Goal: Task Accomplishment & Management: Manage account settings

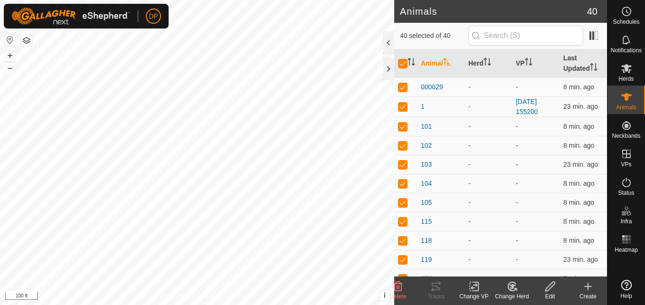
click at [391, 67] on div at bounding box center [388, 68] width 11 height 23
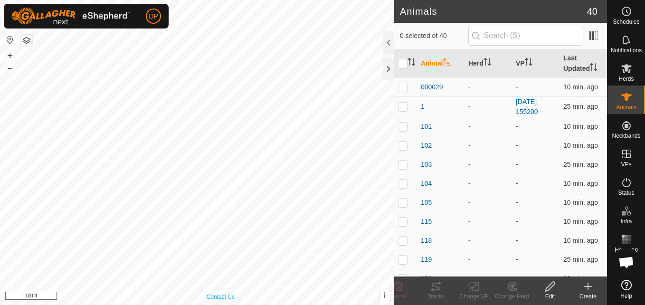
click at [233, 293] on div "Privacy Policy Contact Us + – ⇧ i This application includes HERE Maps. © 2024 H…" at bounding box center [197, 152] width 394 height 305
click at [404, 63] on input "checkbox" at bounding box center [403, 64] width 10 height 10
checkbox input "true"
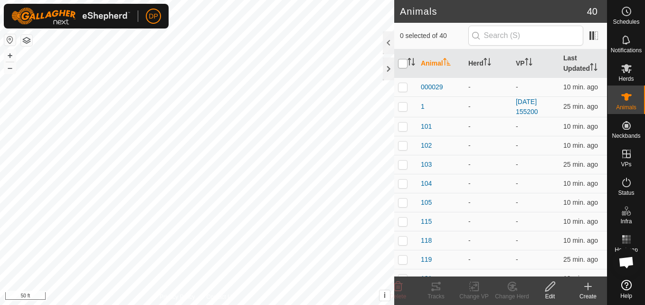
checkbox input "true"
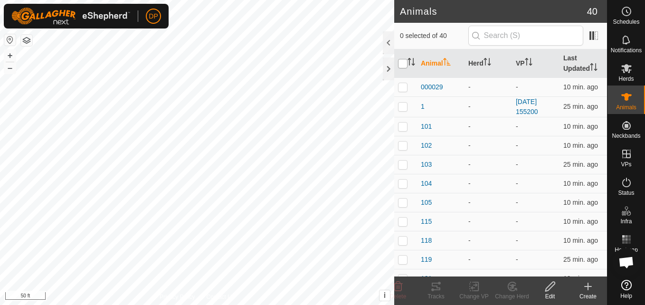
checkbox input "true"
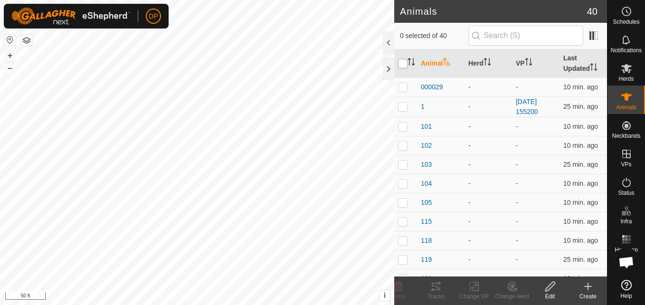
checkbox input "true"
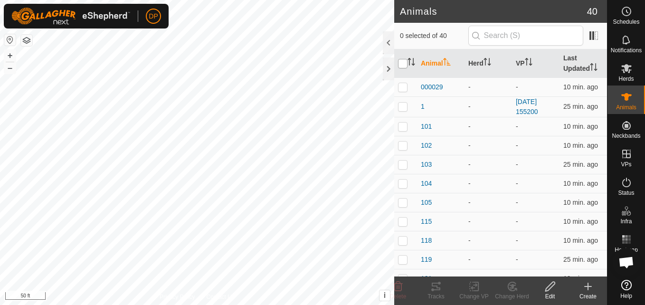
checkbox input "true"
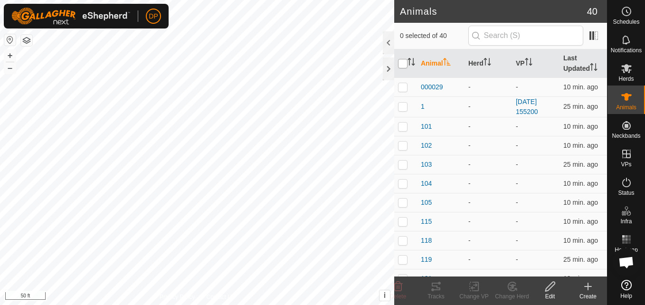
checkbox input "true"
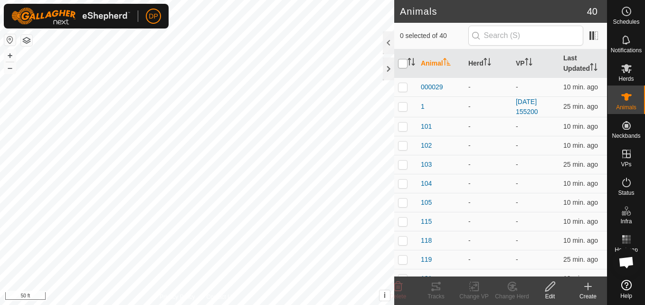
checkbox input "true"
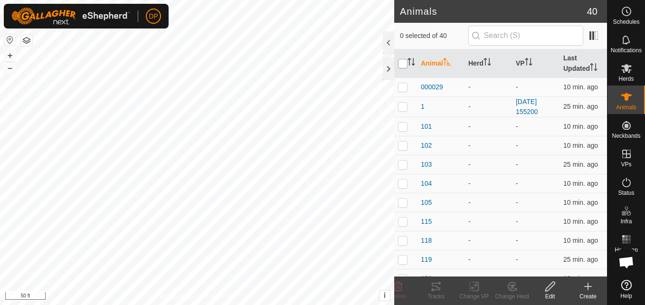
checkbox input "true"
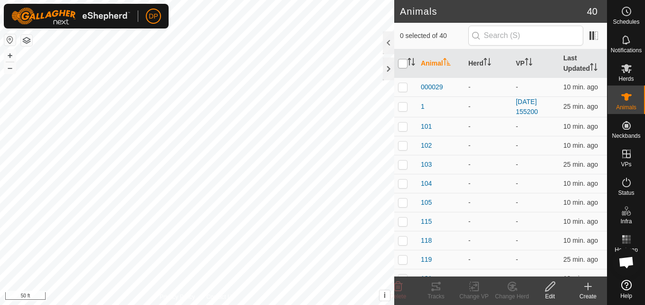
checkbox input "true"
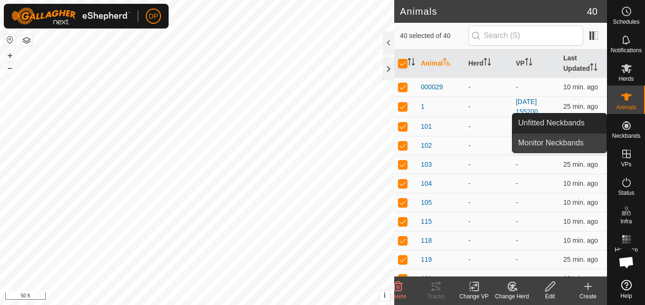
click at [576, 143] on link "Monitor Neckbands" at bounding box center [560, 143] width 94 height 19
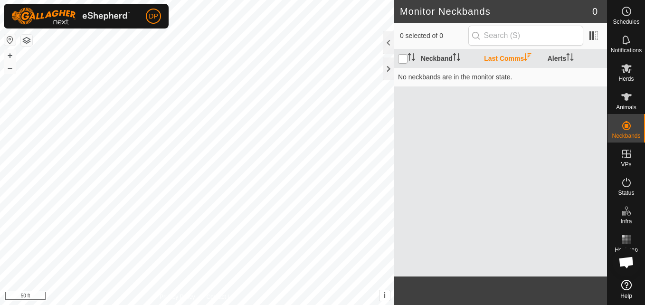
click at [402, 56] on input "checkbox" at bounding box center [403, 59] width 10 height 10
click at [402, 60] on input "checkbox" at bounding box center [403, 59] width 10 height 10
checkbox input "false"
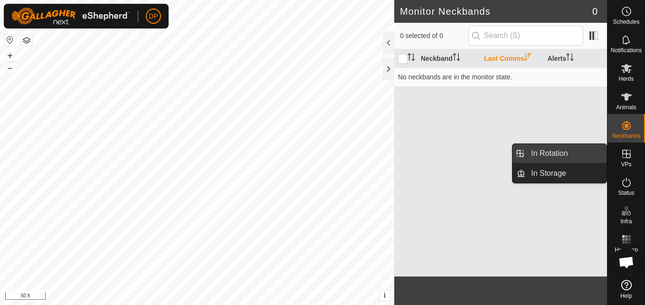
drag, startPoint x: 606, startPoint y: 153, endPoint x: 589, endPoint y: 146, distance: 18.4
click at [589, 146] on link "In Rotation" at bounding box center [566, 153] width 81 height 19
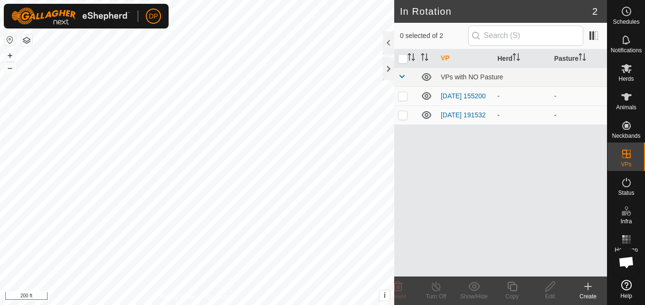
click at [402, 115] on p-checkbox at bounding box center [403, 115] width 10 height 8
checkbox input "false"
click at [405, 101] on td at bounding box center [405, 95] width 23 height 19
checkbox input "true"
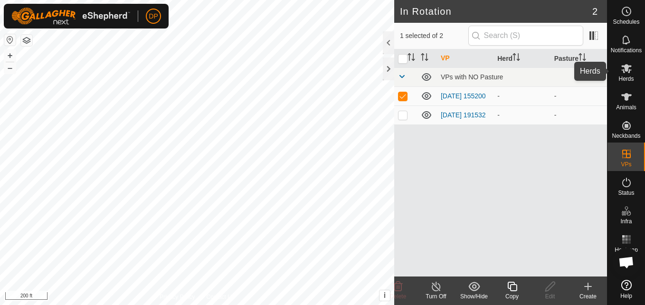
click at [624, 77] on span "Herds" at bounding box center [626, 79] width 15 height 6
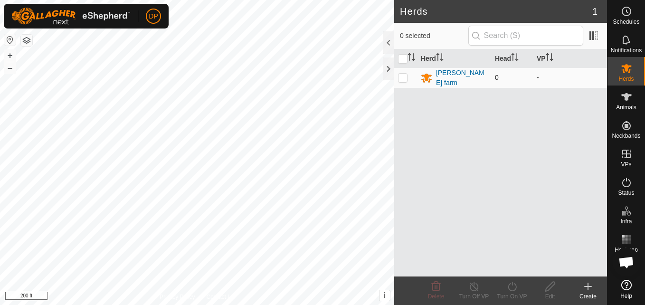
click at [403, 79] on p-checkbox at bounding box center [403, 78] width 10 height 8
checkbox input "true"
click at [553, 284] on icon at bounding box center [551, 286] width 12 height 11
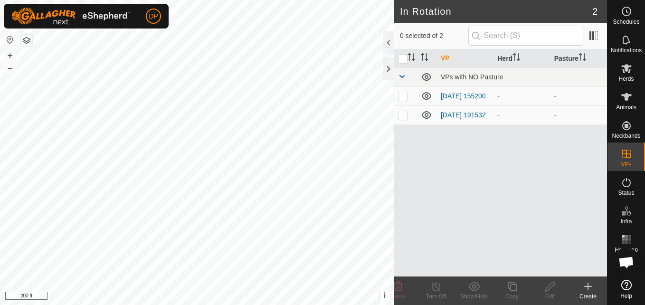
click at [402, 96] on p-checkbox at bounding box center [403, 96] width 10 height 8
checkbox input "true"
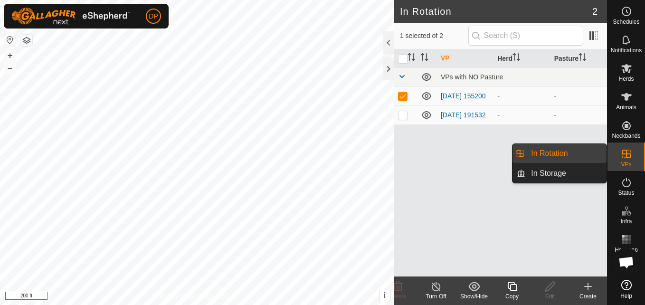
click at [588, 151] on link "In Rotation" at bounding box center [566, 153] width 81 height 19
click at [583, 170] on link "In Storage" at bounding box center [566, 173] width 81 height 19
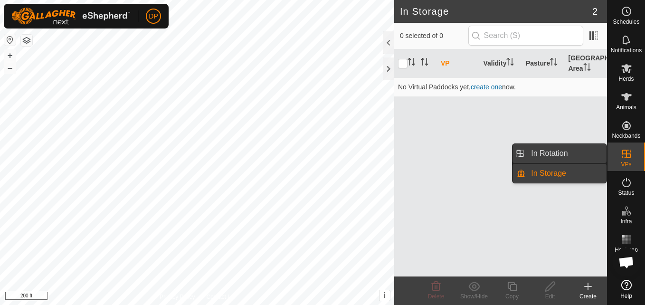
click at [584, 155] on link "In Rotation" at bounding box center [566, 153] width 81 height 19
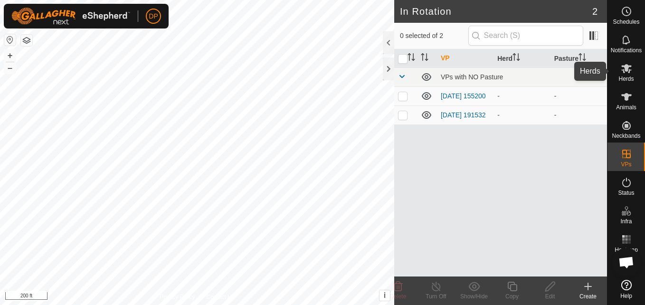
click at [624, 77] on span "Herds" at bounding box center [626, 79] width 15 height 6
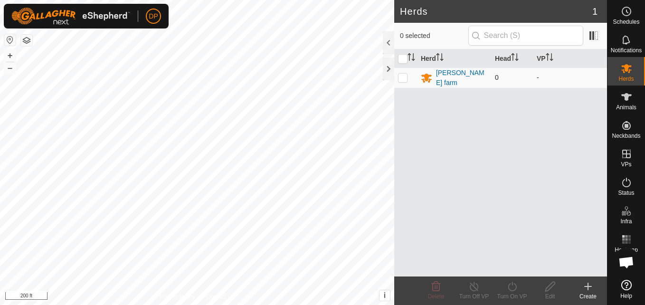
click at [403, 78] on p-checkbox at bounding box center [403, 78] width 10 height 8
checkbox input "true"
click at [548, 283] on icon at bounding box center [551, 286] width 12 height 11
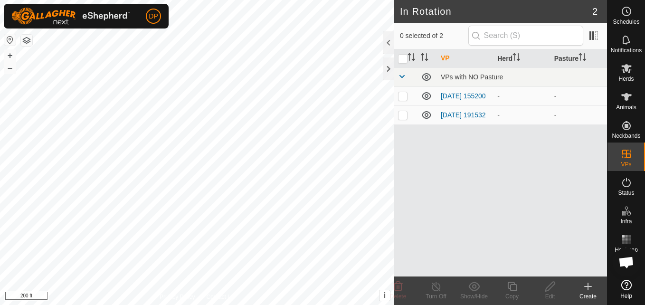
click at [402, 93] on p-checkbox at bounding box center [403, 96] width 10 height 8
checkbox input "true"
click at [624, 260] on span "Open chat" at bounding box center [627, 263] width 16 height 13
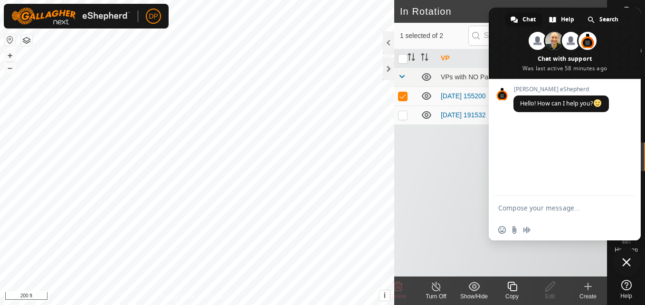
click at [624, 256] on span "Close chat" at bounding box center [626, 262] width 29 height 29
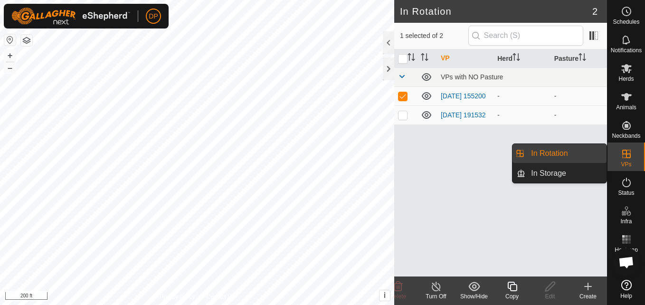
click at [570, 149] on link "In Rotation" at bounding box center [566, 153] width 81 height 19
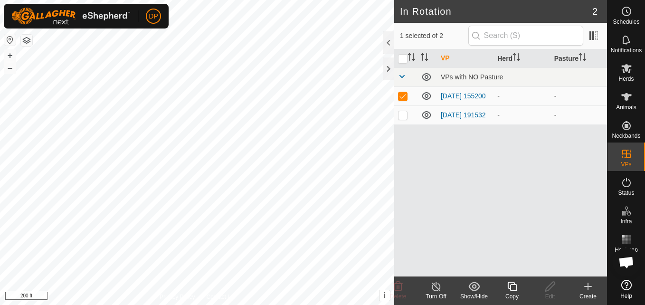
click at [432, 285] on icon at bounding box center [436, 287] width 9 height 10
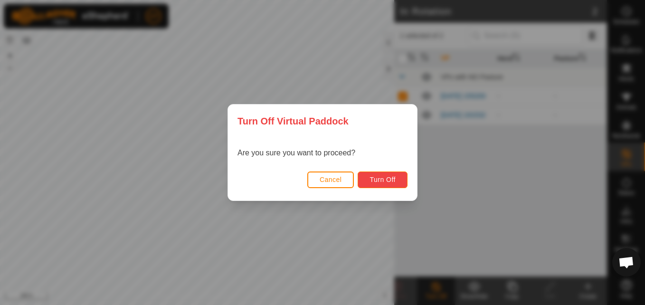
click at [383, 176] on span "Turn Off" at bounding box center [383, 180] width 26 height 8
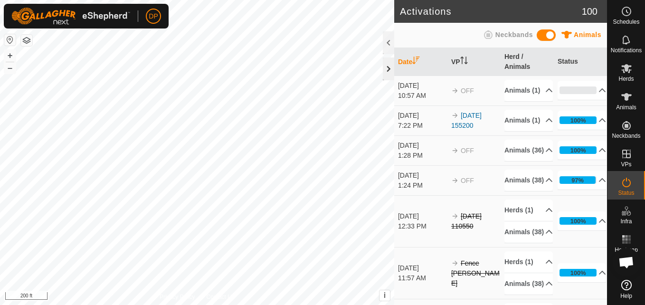
click at [390, 67] on div at bounding box center [388, 68] width 11 height 23
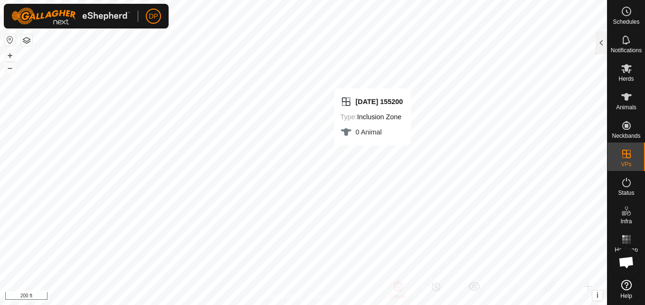
checkbox input "false"
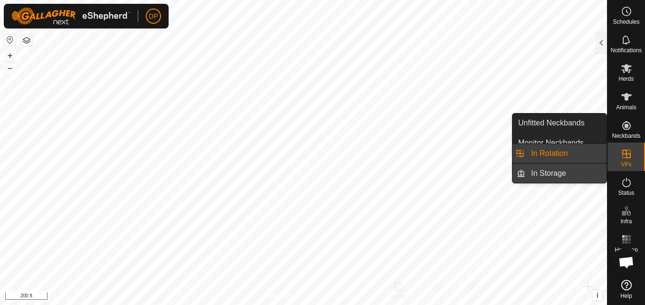
click at [578, 174] on link "In Storage" at bounding box center [566, 173] width 81 height 19
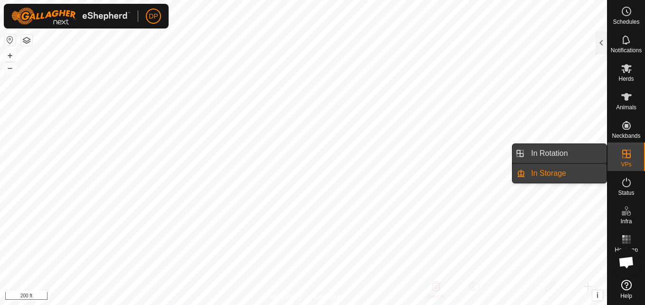
click at [564, 154] on link "In Rotation" at bounding box center [566, 153] width 81 height 19
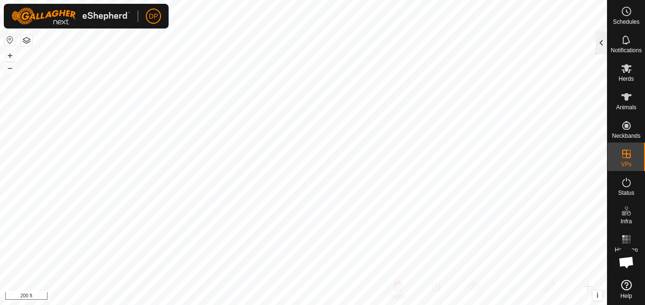
click at [602, 35] on div at bounding box center [601, 42] width 11 height 23
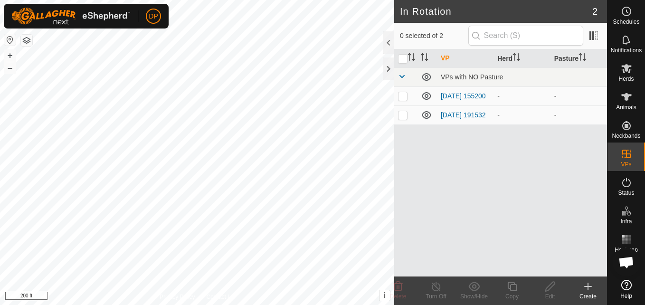
click at [406, 97] on p-checkbox at bounding box center [403, 96] width 10 height 8
checkbox input "false"
click at [623, 71] on icon at bounding box center [627, 68] width 10 height 9
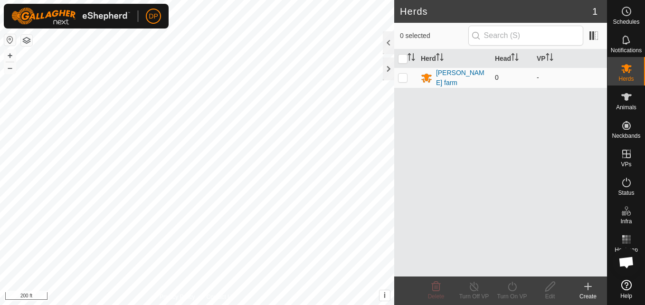
click at [400, 74] on p-checkbox at bounding box center [403, 78] width 10 height 8
checkbox input "true"
click at [553, 286] on icon at bounding box center [550, 287] width 10 height 10
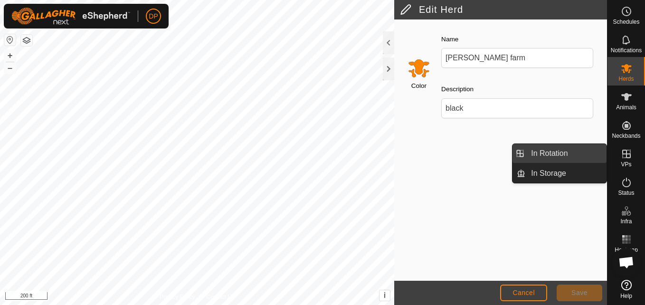
click at [574, 153] on link "In Rotation" at bounding box center [566, 153] width 81 height 19
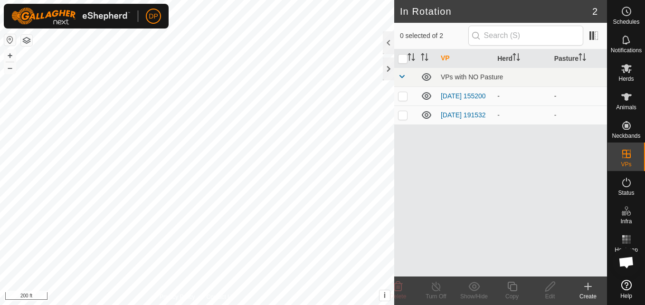
click at [402, 96] on p-checkbox at bounding box center [403, 96] width 10 height 8
checkbox input "true"
click at [627, 91] on icon at bounding box center [626, 96] width 11 height 11
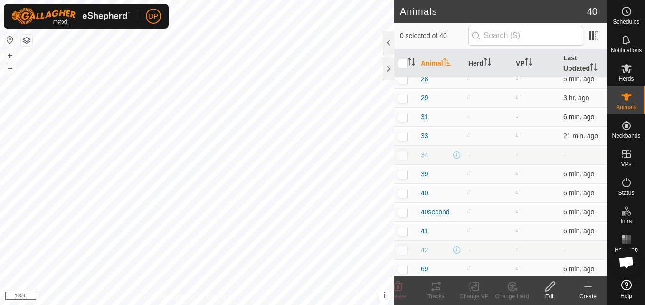
scroll to position [475, 0]
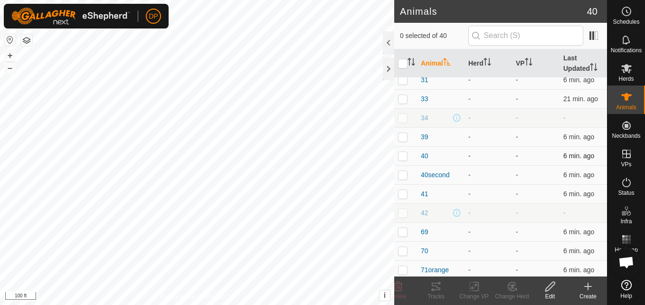
click at [402, 155] on p-checkbox at bounding box center [403, 156] width 10 height 8
click at [399, 153] on p-checkbox at bounding box center [403, 156] width 10 height 8
checkbox input "false"
click at [404, 62] on input "checkbox" at bounding box center [403, 64] width 10 height 10
checkbox input "true"
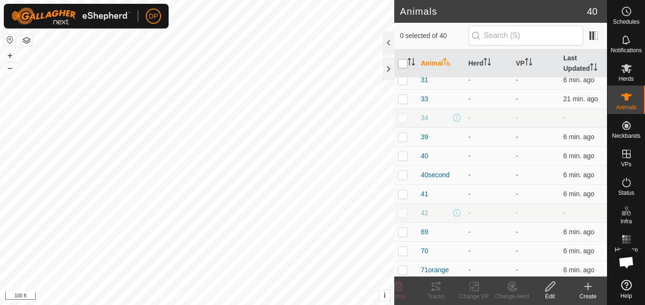
checkbox input "true"
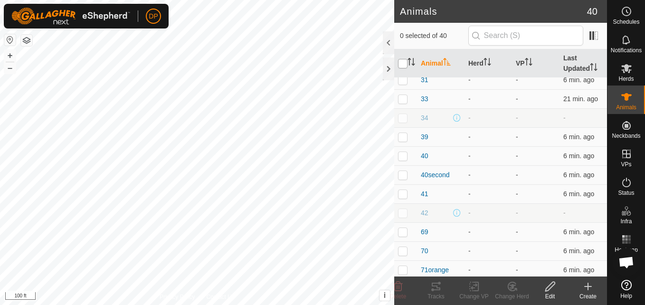
checkbox input "true"
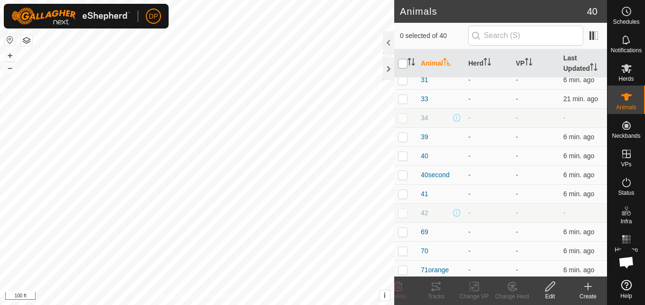
checkbox input "true"
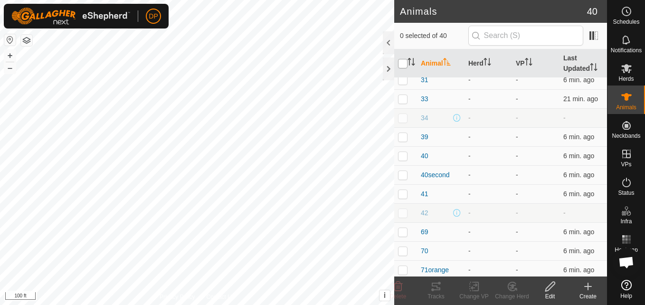
checkbox input "true"
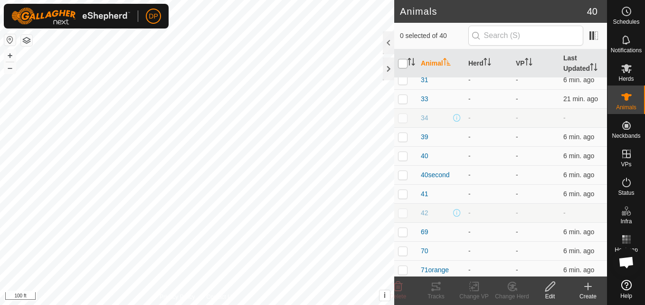
checkbox input "true"
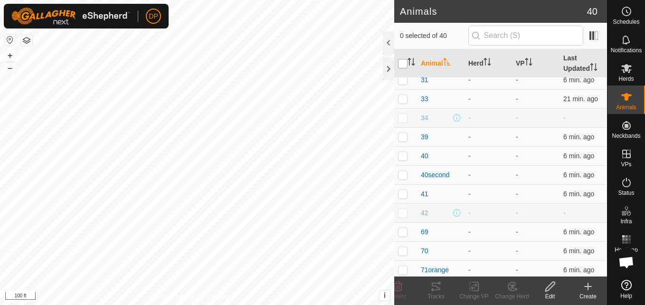
checkbox input "true"
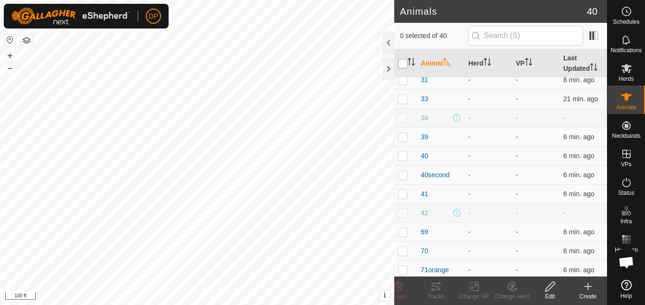
checkbox input "true"
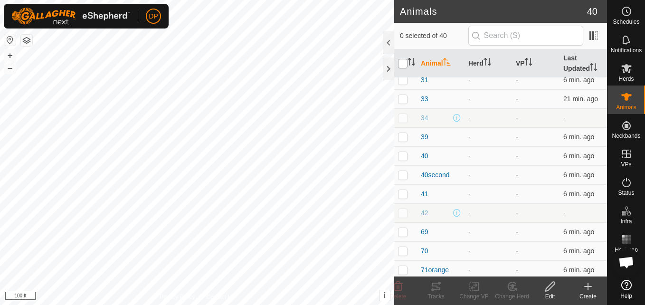
checkbox input "true"
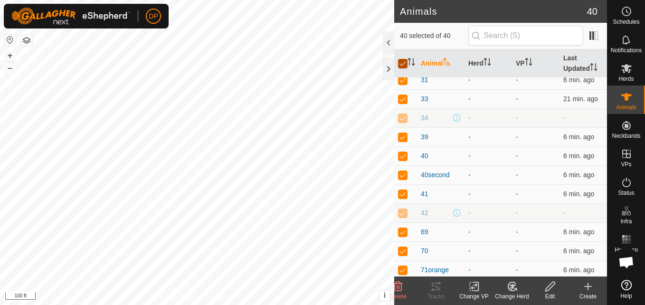
click at [404, 62] on input "checkbox" at bounding box center [403, 64] width 10 height 10
checkbox input "false"
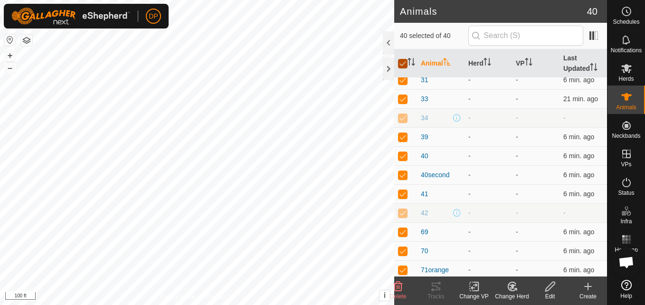
checkbox input "false"
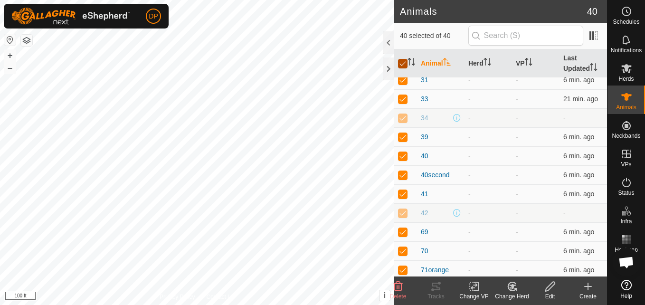
checkbox input "false"
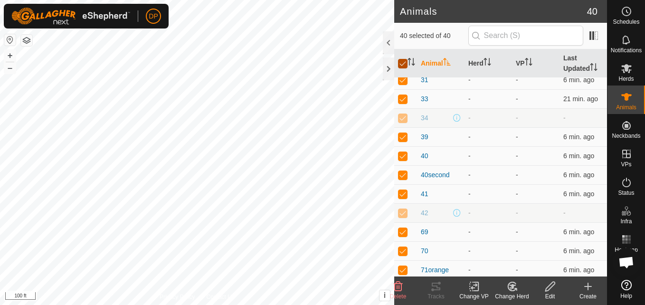
checkbox input "false"
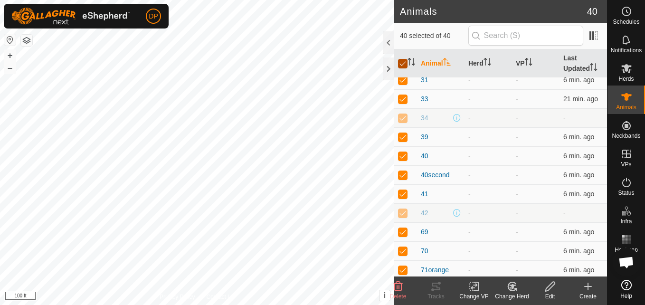
checkbox input "false"
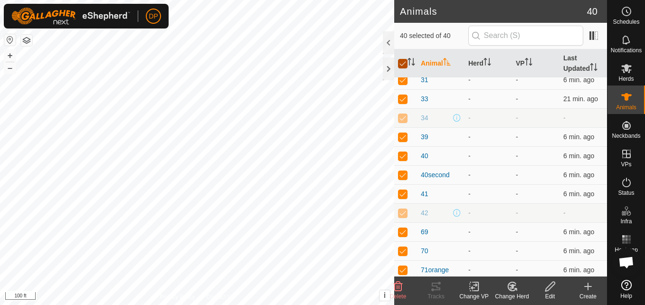
checkbox input "false"
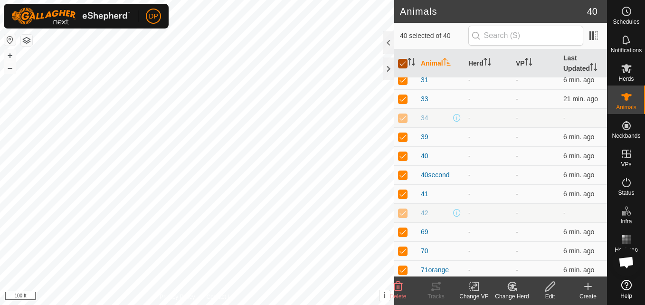
checkbox input "false"
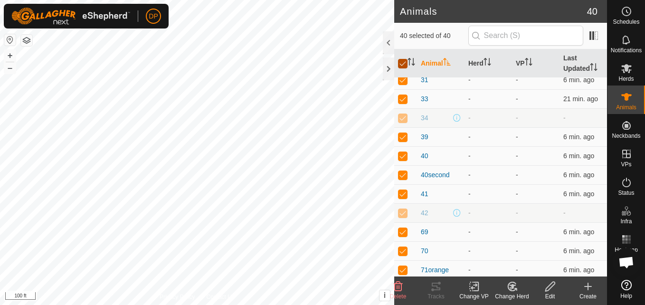
checkbox input "false"
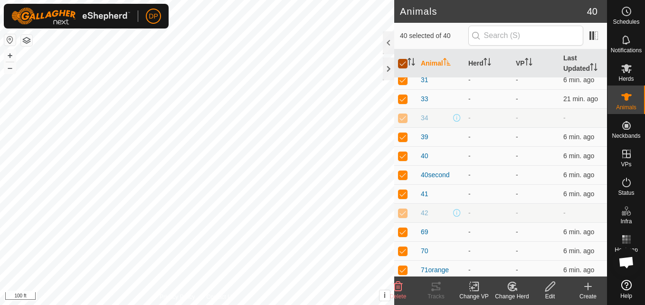
checkbox input "false"
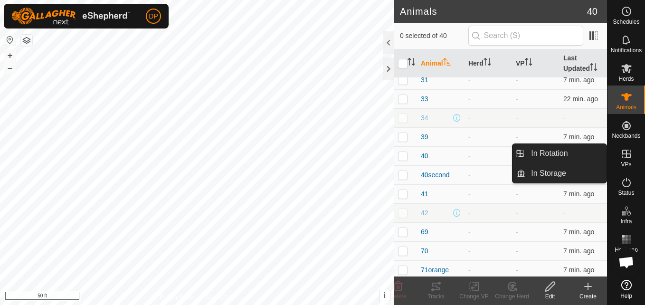
click at [625, 152] on icon at bounding box center [626, 153] width 11 height 11
click at [596, 153] on link "In Rotation" at bounding box center [566, 153] width 81 height 19
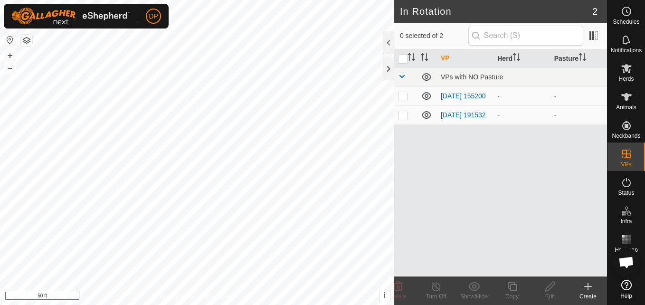
click at [402, 96] on p-checkbox at bounding box center [403, 96] width 10 height 8
checkbox input "true"
click at [436, 285] on icon at bounding box center [436, 287] width 9 height 10
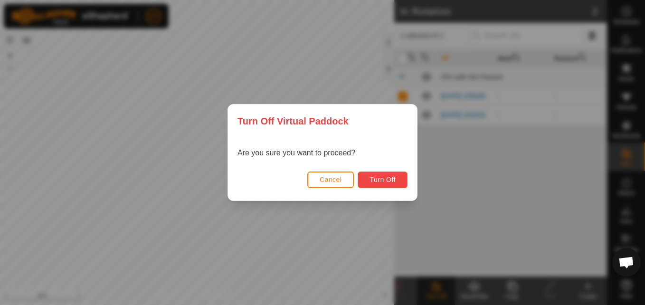
click at [377, 181] on span "Turn Off" at bounding box center [383, 180] width 26 height 8
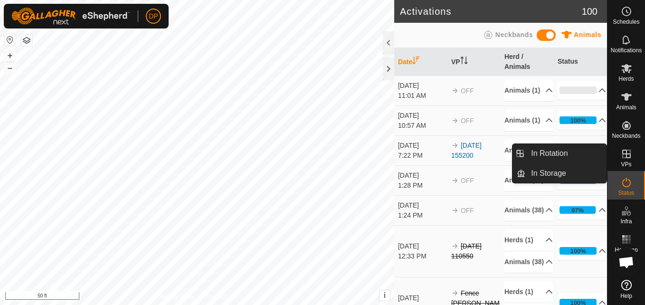
click at [623, 151] on icon at bounding box center [626, 154] width 9 height 9
click at [593, 153] on link "In Rotation" at bounding box center [566, 153] width 81 height 19
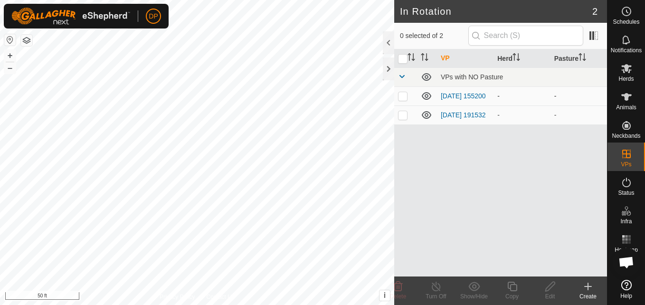
click at [400, 96] on p-checkbox at bounding box center [403, 96] width 10 height 8
checkbox input "true"
click at [634, 99] on es-animals-svg-icon at bounding box center [626, 96] width 17 height 15
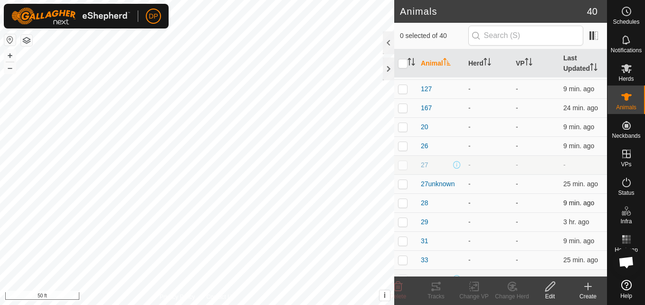
scroll to position [428, 0]
click at [404, 206] on p-checkbox at bounding box center [403, 204] width 10 height 8
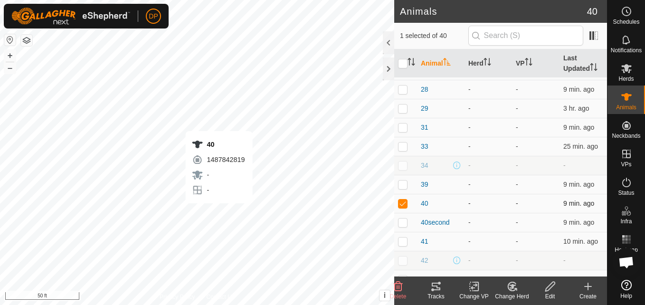
checkbox input "false"
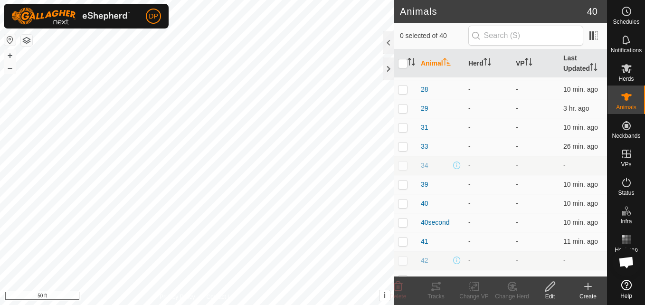
click at [547, 288] on icon at bounding box center [550, 287] width 10 height 10
click at [625, 68] on icon at bounding box center [627, 68] width 10 height 9
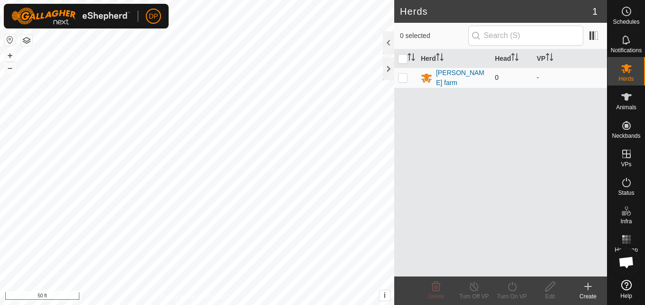
click p-checkbox
checkbox input "true"
click icon
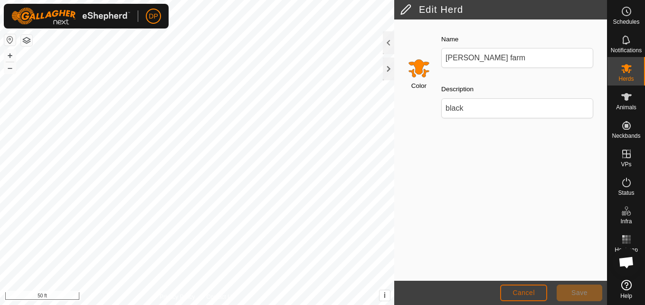
click span "Cancel"
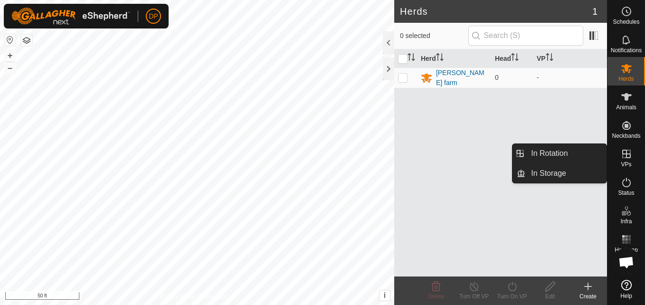
click at [627, 153] on icon at bounding box center [626, 154] width 9 height 9
click at [602, 154] on link "In Rotation" at bounding box center [566, 153] width 81 height 19
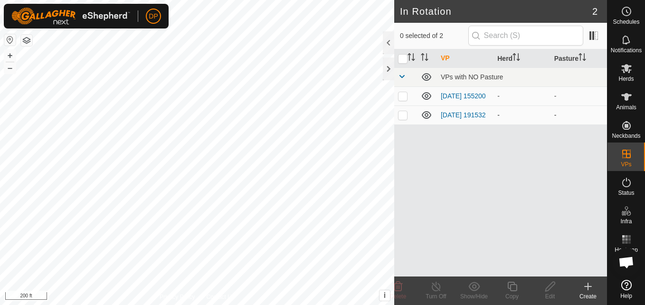
click at [401, 119] on p-checkbox at bounding box center [403, 115] width 10 height 8
checkbox input "true"
click at [405, 92] on td at bounding box center [405, 95] width 23 height 19
checkbox input "true"
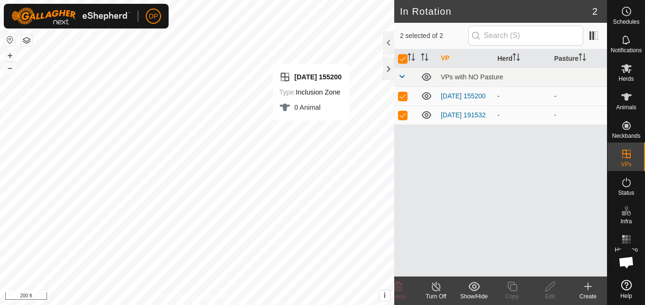
checkbox input "false"
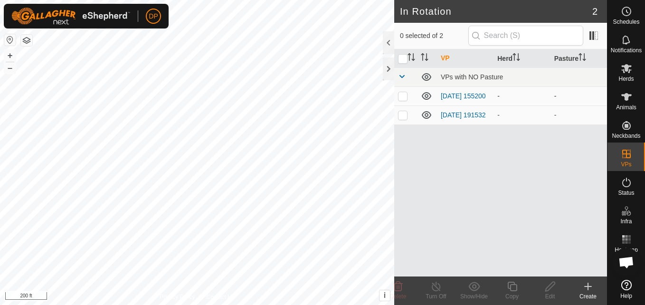
checkbox input "true"
checkbox input "false"
checkbox input "true"
click at [405, 118] on p-checkbox at bounding box center [403, 115] width 10 height 8
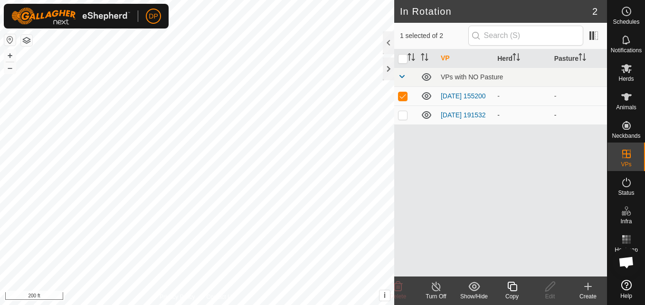
checkbox input "true"
click at [434, 288] on icon at bounding box center [436, 286] width 12 height 11
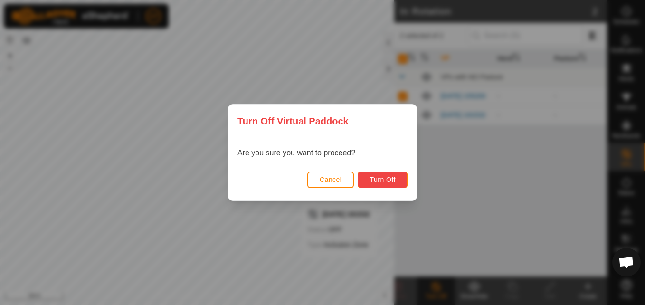
click span "Turn Off"
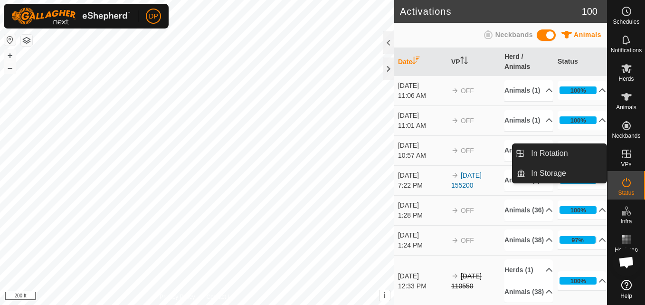
click at [628, 151] on icon at bounding box center [626, 153] width 11 height 11
click at [596, 152] on link "In Rotation" at bounding box center [566, 153] width 81 height 19
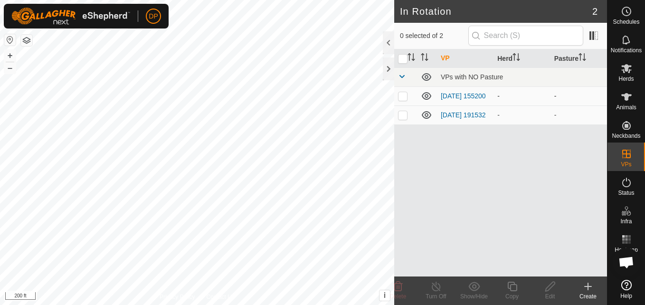
click at [400, 98] on p-checkbox at bounding box center [403, 96] width 10 height 8
checkbox input "true"
click at [548, 291] on icon at bounding box center [551, 286] width 12 height 11
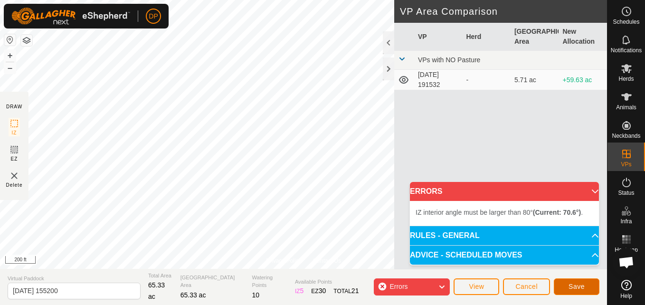
click at [576, 283] on span "Save" at bounding box center [577, 287] width 16 height 8
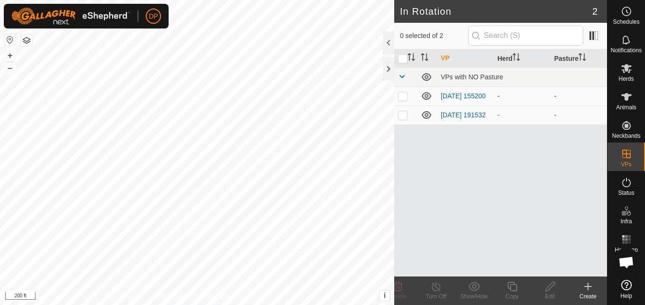
click at [403, 97] on p-checkbox at bounding box center [403, 96] width 10 height 8
checkbox input "true"
click at [623, 67] on icon at bounding box center [626, 68] width 11 height 11
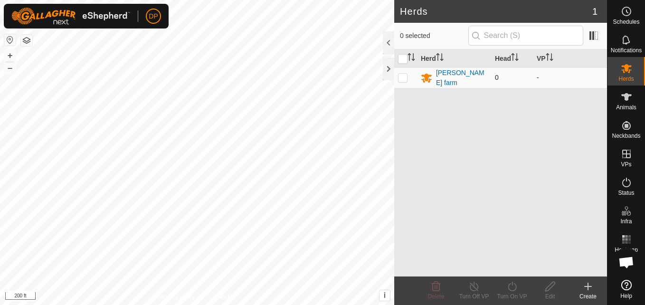
click at [402, 76] on p-checkbox at bounding box center [403, 78] width 10 height 8
checkbox input "true"
click at [426, 238] on div "Herds 1 1 selected Herd Head VP payne farm 0 - Delete Turn Off VP Turn On VP Ed…" at bounding box center [303, 152] width 607 height 305
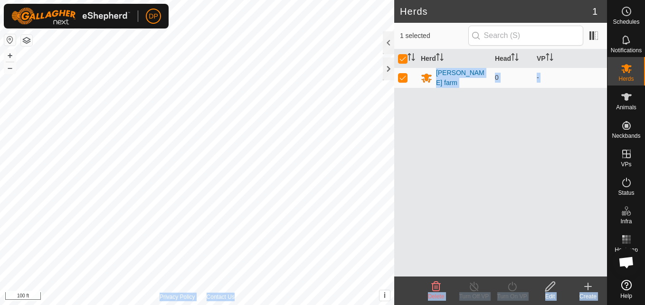
click at [336, 166] on div "Herds 1 1 selected Herd Head VP payne farm 0 - Delete Turn Off VP Turn On VP Ed…" at bounding box center [303, 152] width 607 height 305
click at [501, 208] on div "Herd Head VP payne farm 0 -" at bounding box center [500, 162] width 213 height 227
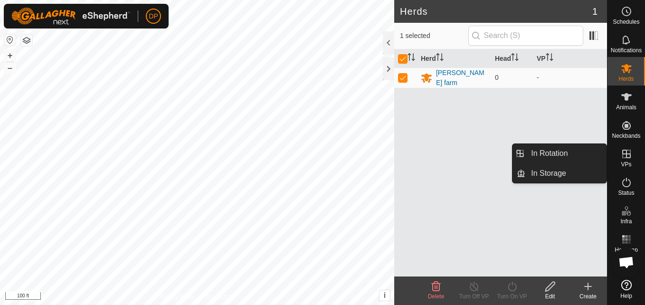
click at [621, 153] on icon at bounding box center [626, 153] width 11 height 11
click at [587, 169] on link "In Storage" at bounding box center [566, 173] width 81 height 19
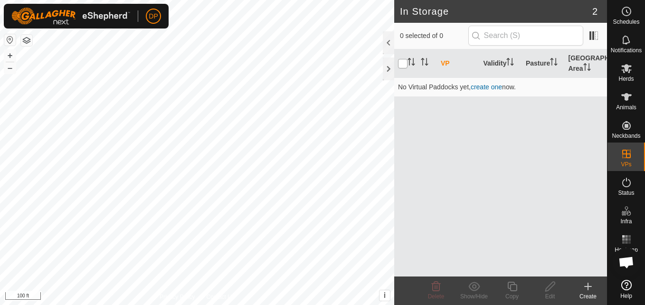
click at [398, 61] on input "checkbox" at bounding box center [403, 64] width 10 height 10
click at [402, 66] on input "checkbox" at bounding box center [403, 64] width 10 height 10
checkbox input "false"
click at [620, 96] on es-animals-svg-icon at bounding box center [626, 96] width 17 height 15
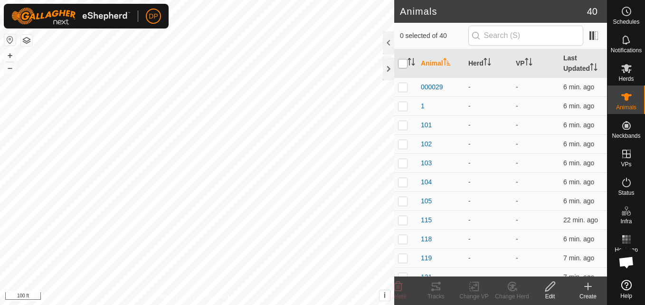
click at [402, 64] on input "checkbox" at bounding box center [403, 64] width 10 height 10
checkbox input "true"
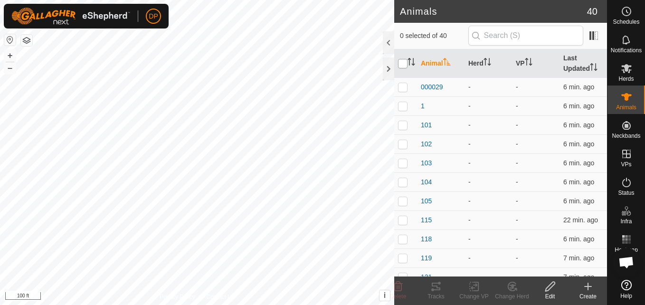
checkbox input "true"
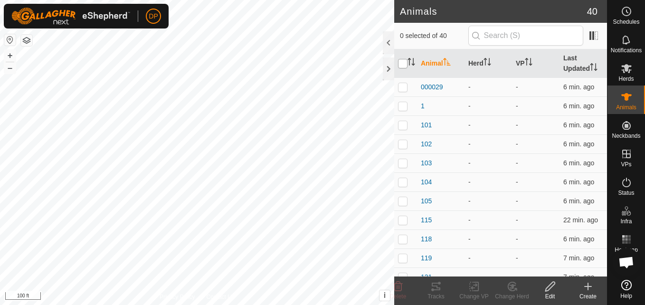
checkbox input "true"
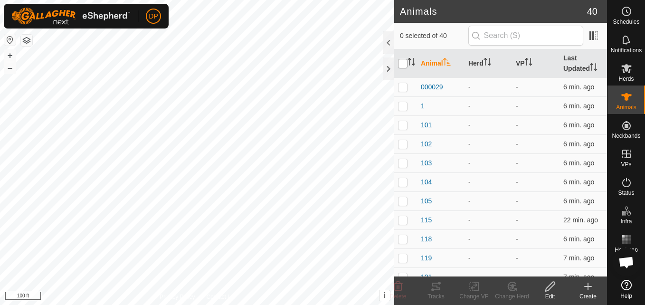
checkbox input "true"
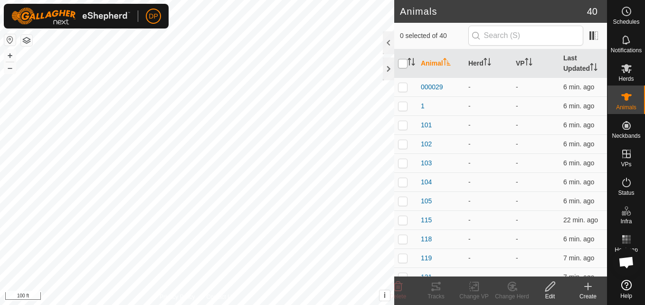
checkbox input "true"
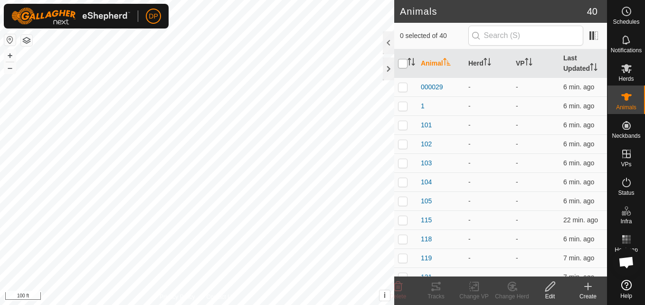
checkbox input "true"
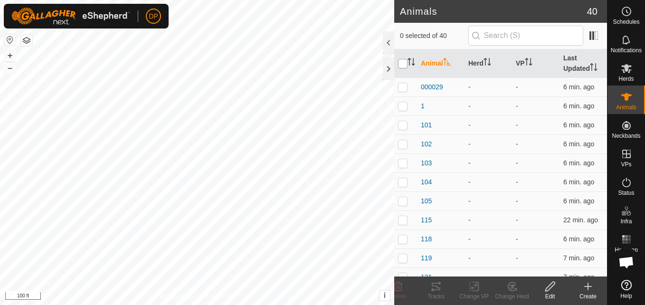
checkbox input "true"
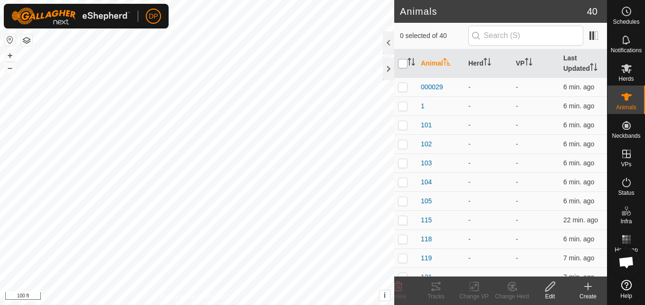
checkbox input "true"
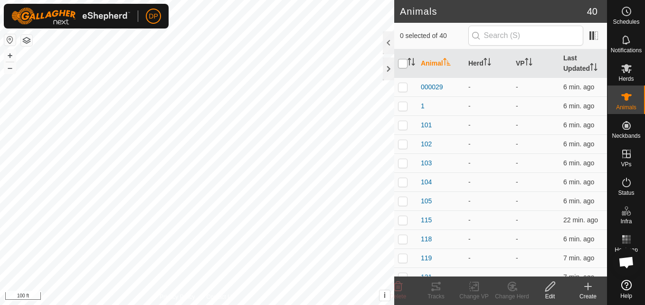
checkbox input "true"
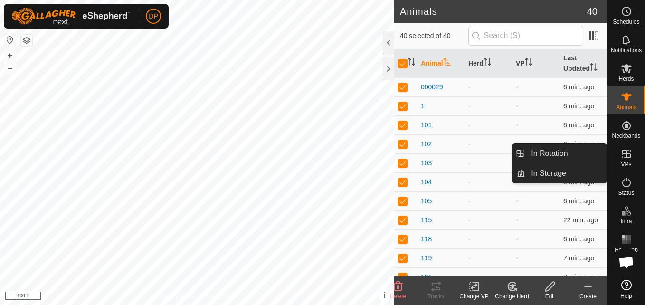
click at [631, 148] on es-virtualpaddocks-svg-icon at bounding box center [626, 153] width 17 height 15
click at [581, 170] on link "In Storage" at bounding box center [566, 173] width 81 height 19
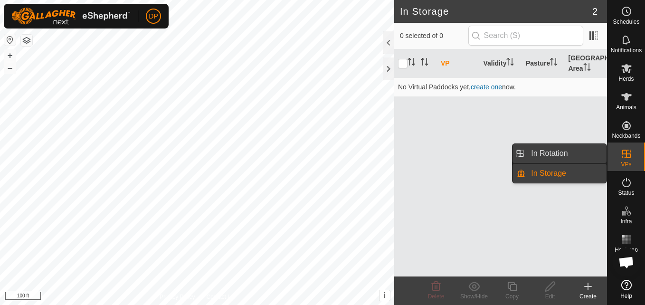
click at [570, 153] on link "In Rotation" at bounding box center [566, 153] width 81 height 19
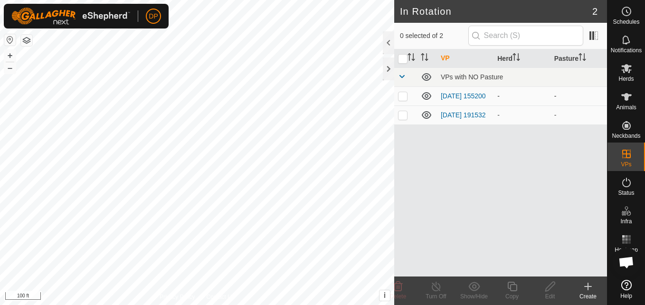
click at [402, 95] on p-checkbox at bounding box center [403, 96] width 10 height 8
checkbox input "true"
click at [426, 96] on icon at bounding box center [427, 96] width 10 height 8
click at [426, 96] on icon at bounding box center [426, 95] width 11 height 11
click at [406, 56] on input "checkbox" at bounding box center [403, 59] width 10 height 10
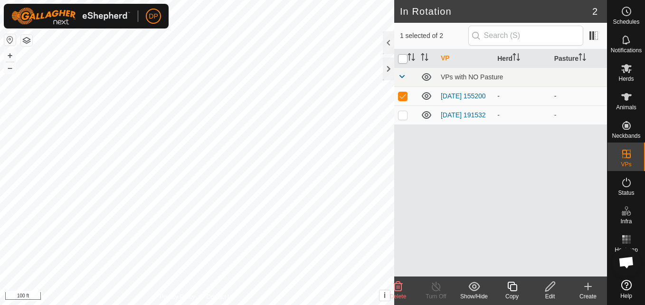
checkbox input "true"
click at [403, 119] on p-checkbox at bounding box center [403, 115] width 10 height 8
checkbox input "false"
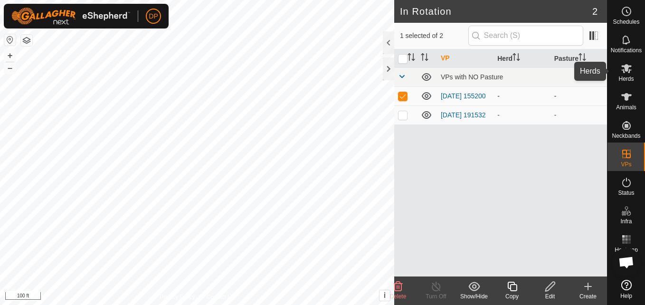
click at [622, 69] on icon at bounding box center [626, 68] width 11 height 11
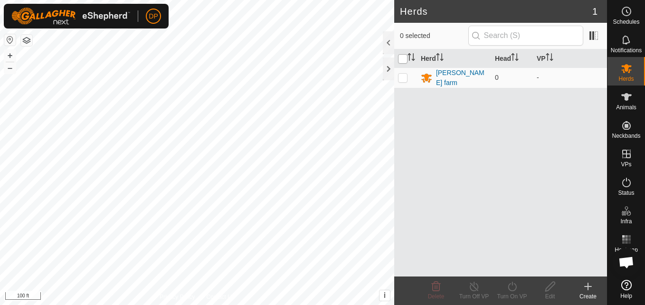
click at [405, 58] on input "checkbox" at bounding box center [403, 59] width 10 height 10
checkbox input "true"
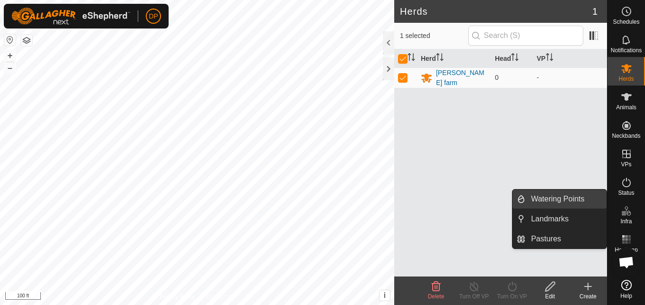
click at [568, 197] on link "Watering Points" at bounding box center [566, 199] width 81 height 19
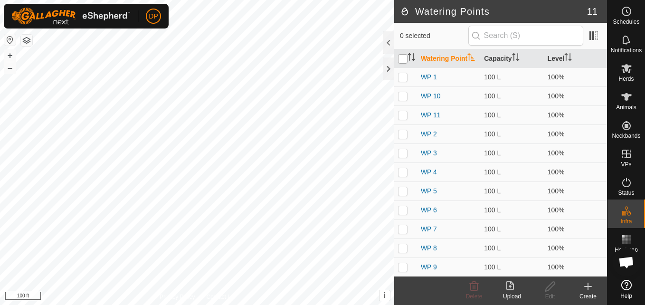
click at [402, 63] on input "checkbox" at bounding box center [403, 59] width 10 height 10
checkbox input "true"
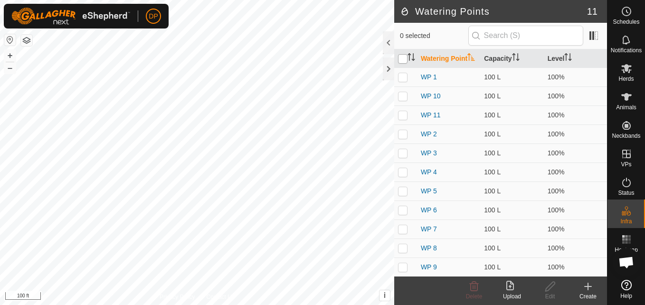
checkbox input "true"
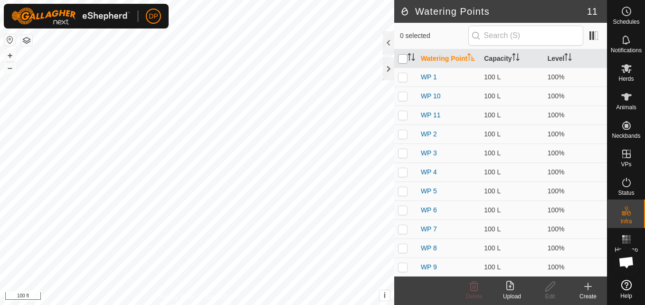
checkbox input "true"
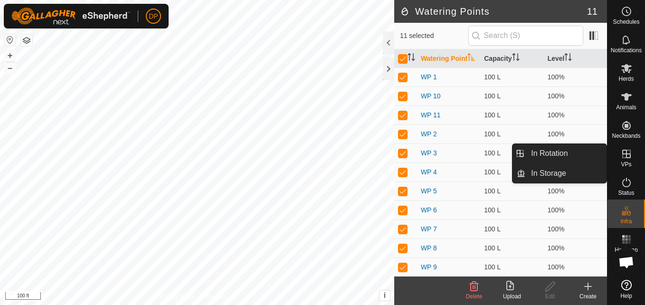
click at [628, 149] on icon at bounding box center [626, 153] width 11 height 11
click at [580, 171] on link "In Storage" at bounding box center [566, 173] width 81 height 19
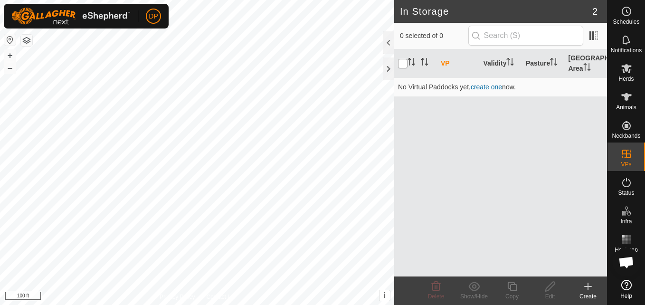
click at [403, 63] on input "checkbox" at bounding box center [403, 64] width 10 height 10
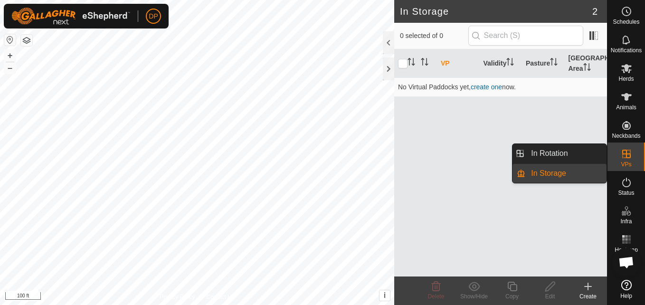
click at [588, 171] on link "In Storage" at bounding box center [566, 173] width 81 height 19
click at [579, 171] on link "In Storage" at bounding box center [566, 173] width 81 height 19
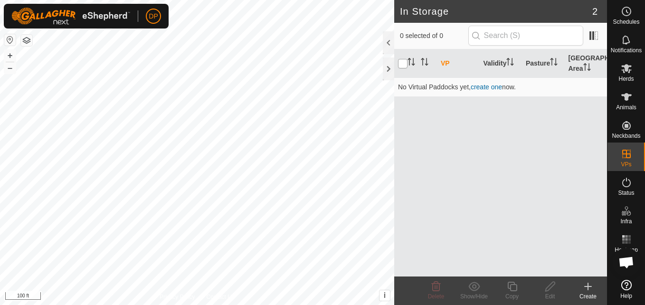
click at [403, 63] on input "checkbox" at bounding box center [403, 64] width 10 height 10
checkbox input "true"
click at [622, 77] on span "Herds" at bounding box center [626, 79] width 15 height 6
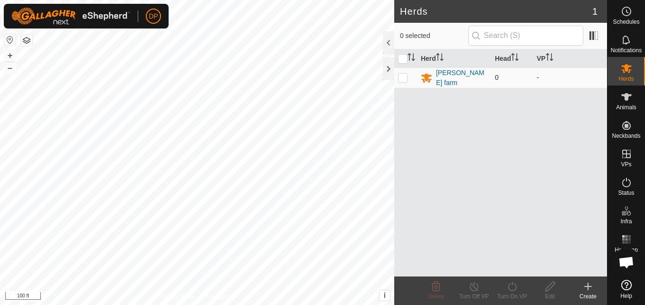
click at [405, 77] on p-checkbox at bounding box center [403, 78] width 10 height 8
checkbox input "true"
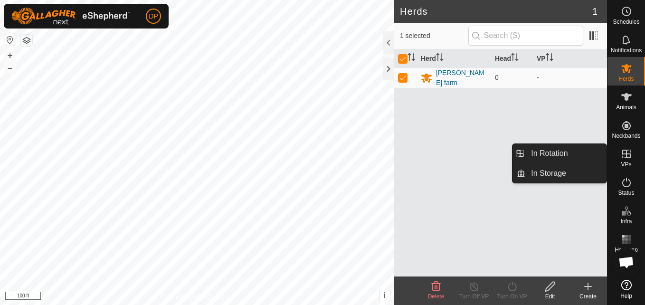
click at [617, 151] on div "VPs" at bounding box center [627, 157] width 38 height 29
click at [592, 170] on link "In Storage" at bounding box center [566, 173] width 81 height 19
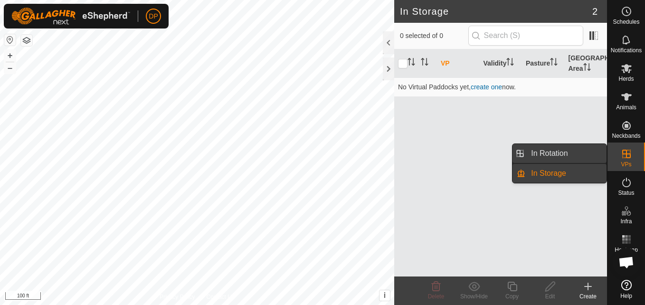
click at [581, 153] on link "In Rotation" at bounding box center [566, 153] width 81 height 19
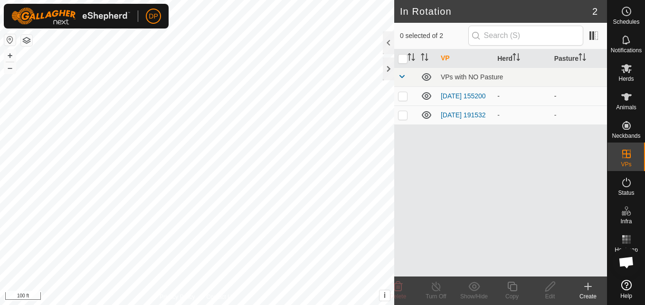
click at [401, 96] on p-checkbox at bounding box center [403, 96] width 10 height 8
checkbox input "true"
click at [428, 96] on icon at bounding box center [427, 96] width 10 height 8
click at [428, 96] on icon at bounding box center [426, 95] width 11 height 11
click at [549, 287] on icon at bounding box center [550, 287] width 10 height 10
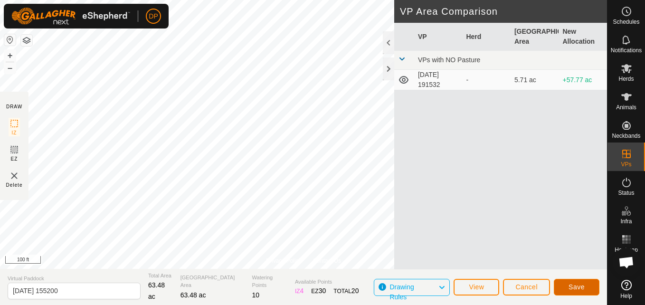
click at [567, 285] on button "Save" at bounding box center [577, 287] width 46 height 17
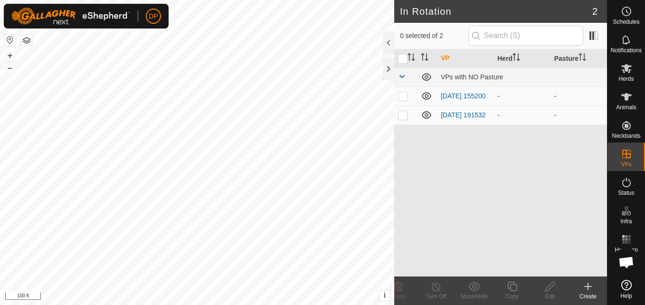
click at [401, 98] on p-checkbox at bounding box center [403, 96] width 10 height 8
checkbox input "true"
click at [472, 287] on icon at bounding box center [474, 286] width 11 height 9
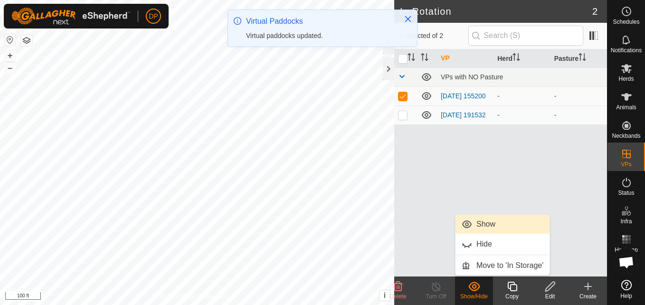
click at [480, 222] on link "Show" at bounding box center [503, 224] width 94 height 19
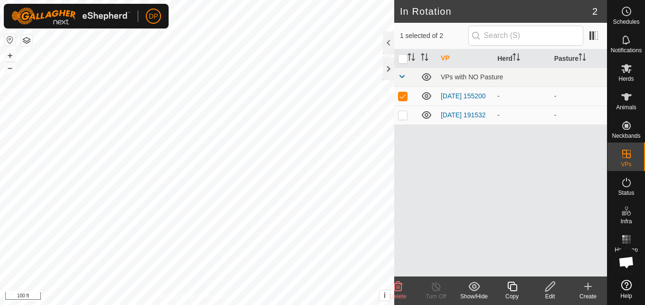
click at [476, 287] on icon at bounding box center [474, 286] width 11 height 9
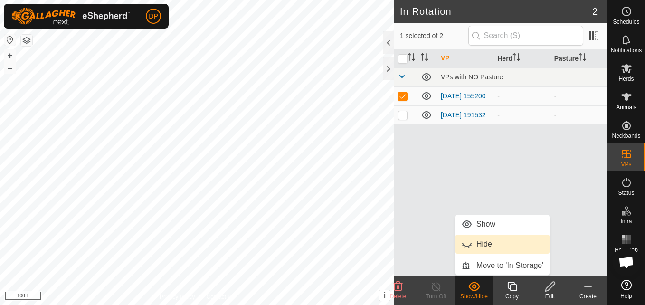
click at [468, 242] on link "Hide" at bounding box center [503, 244] width 94 height 19
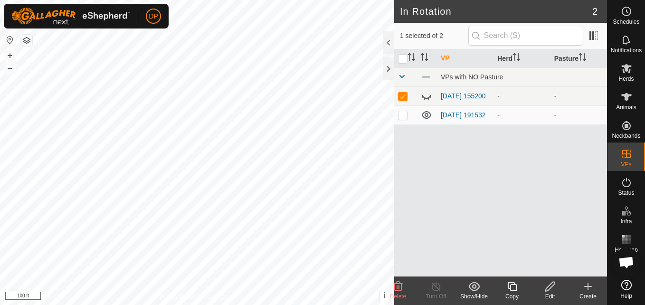
click at [468, 242] on div "VP Herd Pasture VPs with NO Pasture 2025-08-31 155200 - - 2025-08-31 191532 - -" at bounding box center [500, 162] width 213 height 227
click at [478, 290] on icon at bounding box center [474, 286] width 11 height 9
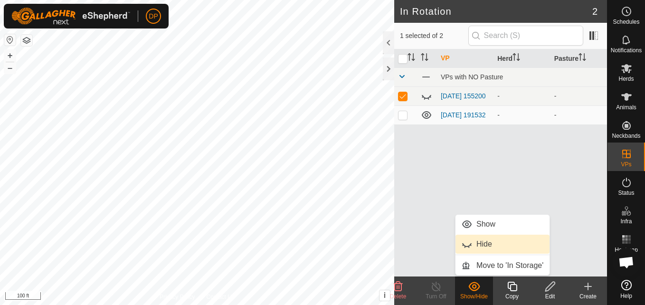
click at [467, 243] on link "Hide" at bounding box center [503, 244] width 94 height 19
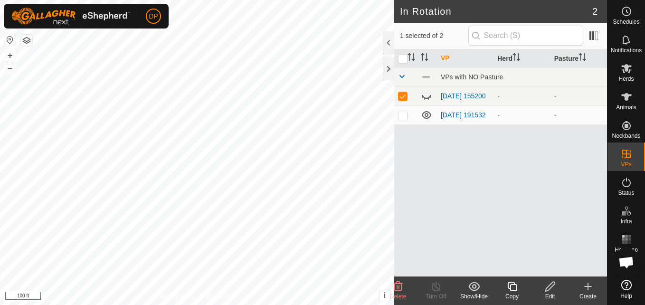
click at [474, 291] on icon at bounding box center [474, 286] width 11 height 9
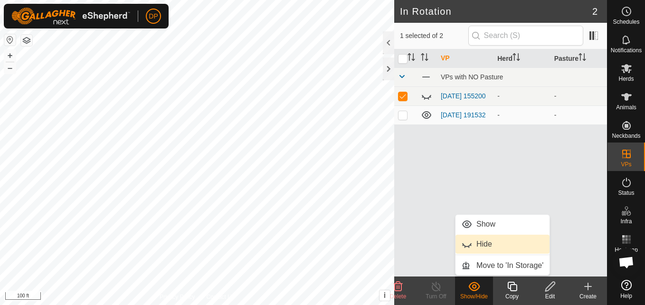
click at [468, 244] on link "Hide" at bounding box center [503, 244] width 94 height 19
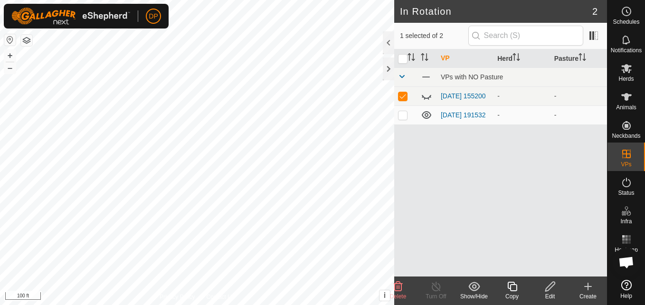
click at [479, 288] on icon at bounding box center [475, 286] width 12 height 11
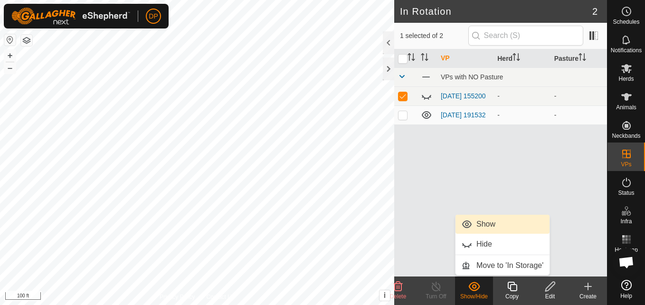
click at [489, 222] on link "Show" at bounding box center [503, 224] width 94 height 19
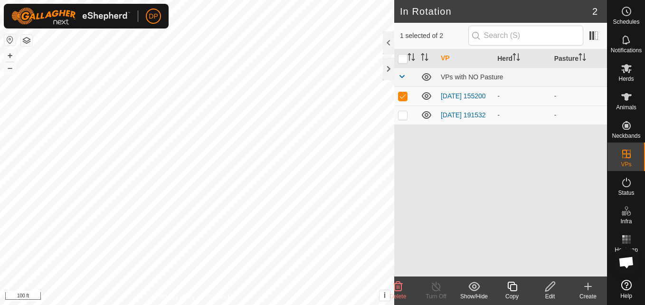
click at [473, 288] on icon at bounding box center [474, 286] width 11 height 9
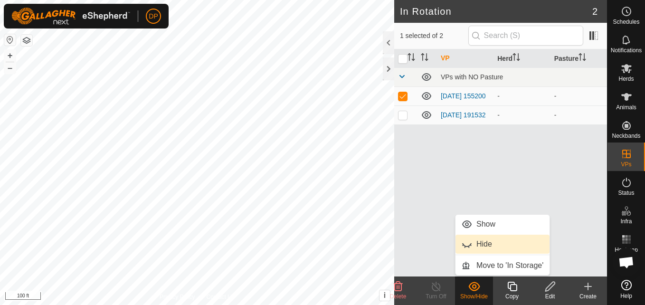
click at [467, 244] on link "Hide" at bounding box center [503, 244] width 94 height 19
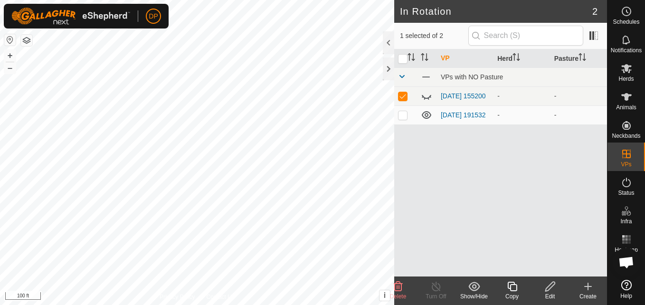
click at [480, 293] on div "Show/Hide" at bounding box center [474, 296] width 38 height 9
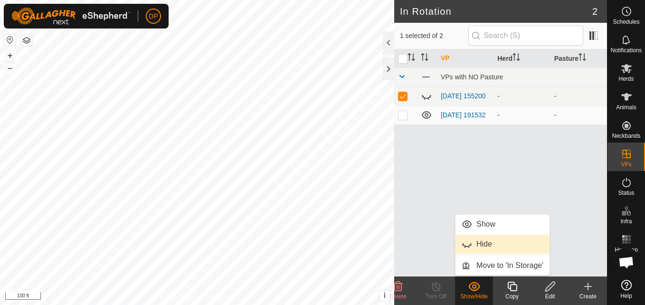
click at [466, 244] on link "Hide" at bounding box center [503, 244] width 94 height 19
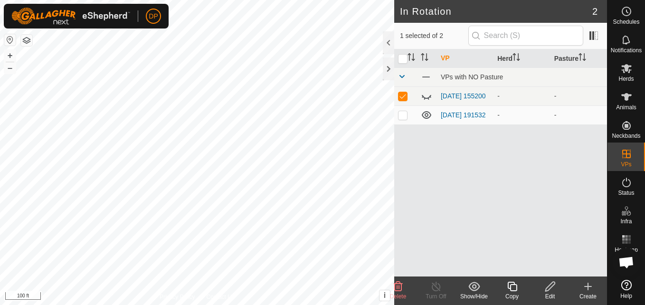
click at [465, 244] on div "VP Herd Pasture VPs with NO Pasture 2025-08-31 155200 - - 2025-08-31 191532 - -" at bounding box center [500, 162] width 213 height 227
click at [473, 286] on icon at bounding box center [475, 286] width 12 height 11
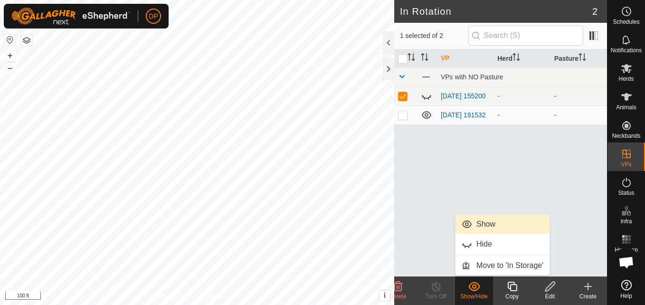
click at [468, 224] on link "Show" at bounding box center [503, 224] width 94 height 19
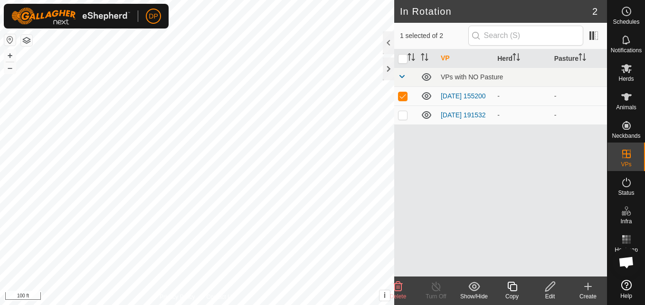
click at [475, 285] on icon at bounding box center [474, 286] width 11 height 9
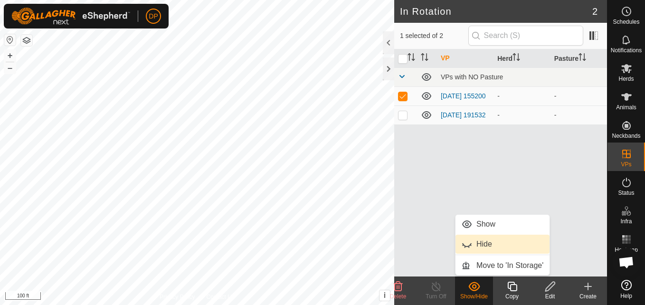
click at [471, 245] on link "Hide" at bounding box center [503, 244] width 94 height 19
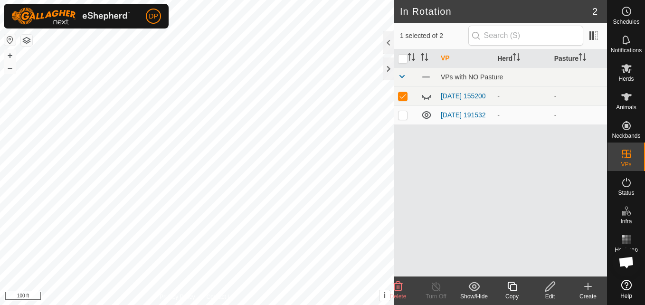
click at [471, 245] on div "VP Herd Pasture VPs with NO Pasture 2025-08-31 155200 - - 2025-08-31 191532 - -" at bounding box center [500, 162] width 213 height 227
click at [474, 285] on icon at bounding box center [474, 286] width 11 height 9
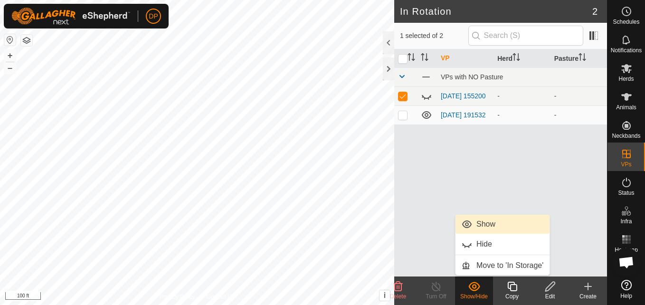
click at [468, 226] on link "Show" at bounding box center [503, 224] width 94 height 19
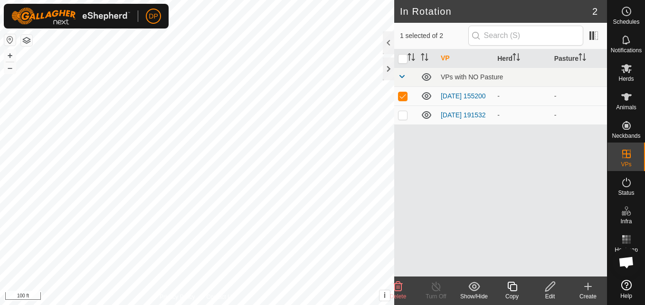
click at [474, 287] on icon at bounding box center [475, 286] width 12 height 11
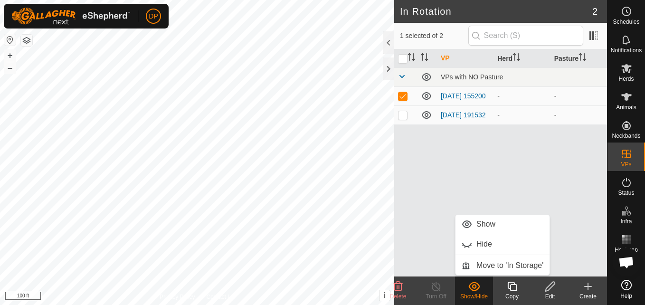
click at [409, 224] on div "VP Herd Pasture VPs with NO Pasture 2025-08-31 155200 - - 2025-08-31 191532 - -" at bounding box center [500, 162] width 213 height 227
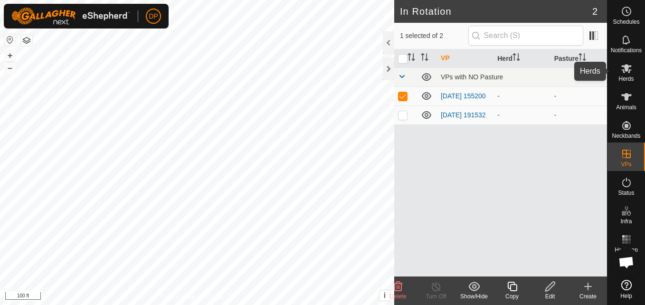
click at [627, 69] on icon at bounding box center [627, 68] width 10 height 9
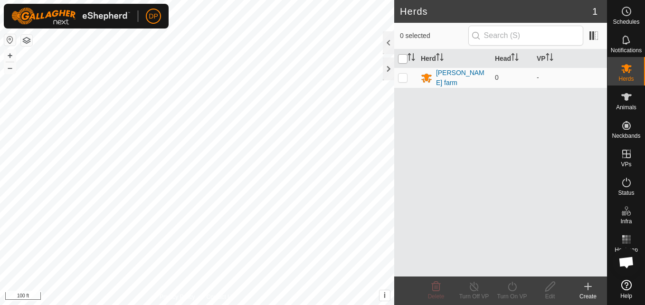
click at [402, 56] on input "checkbox" at bounding box center [403, 59] width 10 height 10
checkbox input "true"
click at [516, 56] on icon "Activate to sort" at bounding box center [515, 57] width 8 height 8
click at [516, 56] on icon "Activate to sort" at bounding box center [514, 57] width 7 height 8
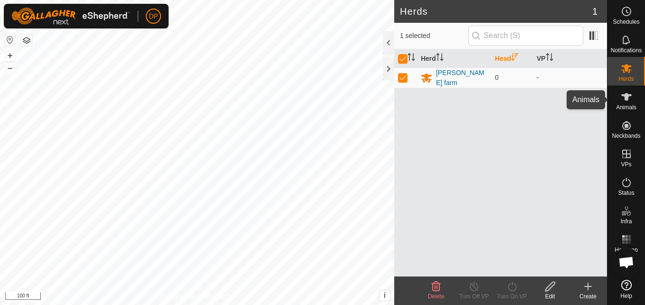
click at [621, 92] on icon at bounding box center [626, 96] width 11 height 11
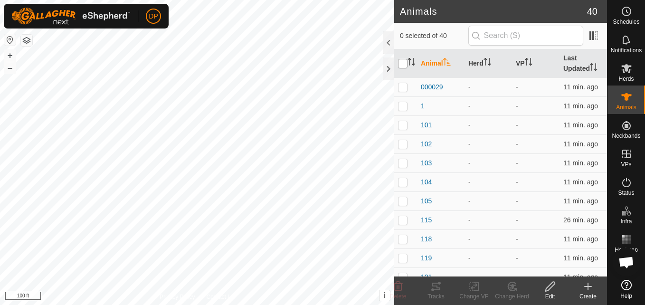
click at [403, 63] on input "checkbox" at bounding box center [403, 64] width 10 height 10
checkbox input "true"
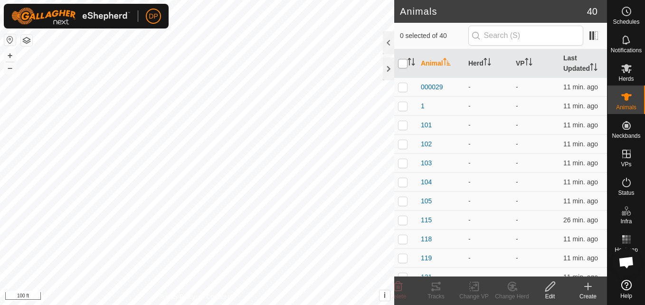
checkbox input "true"
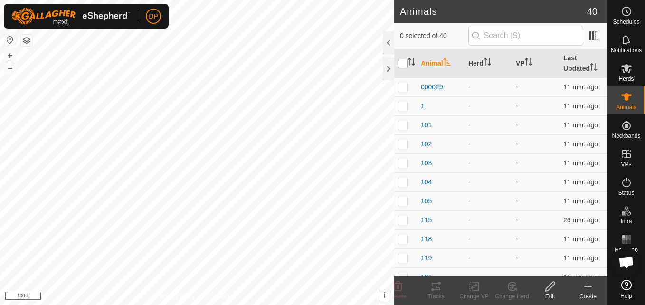
checkbox input "true"
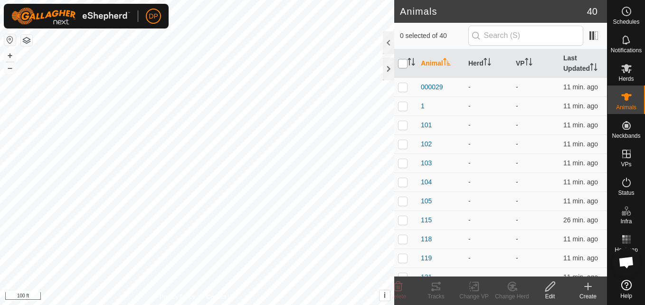
checkbox input "true"
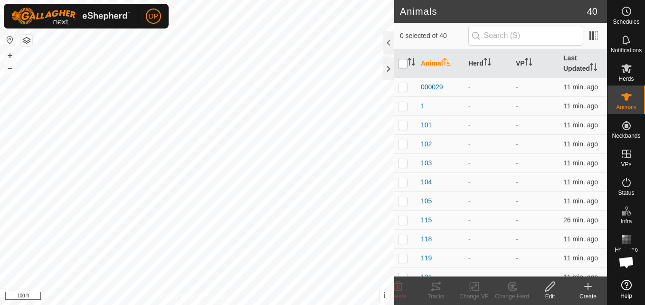
checkbox input "true"
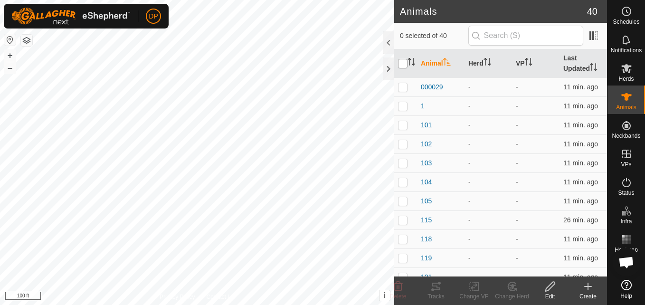
checkbox input "true"
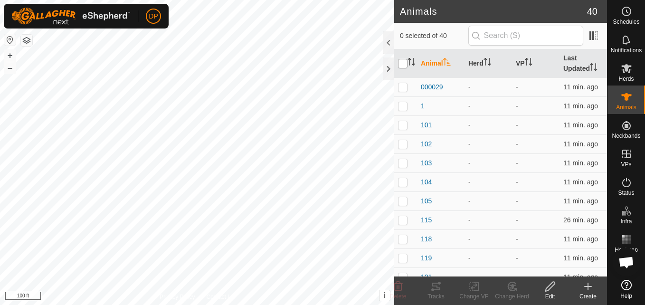
checkbox input "true"
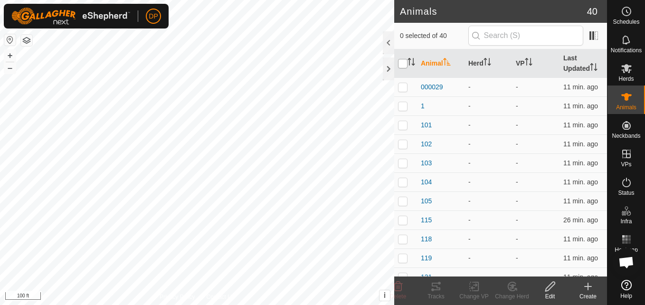
checkbox input "true"
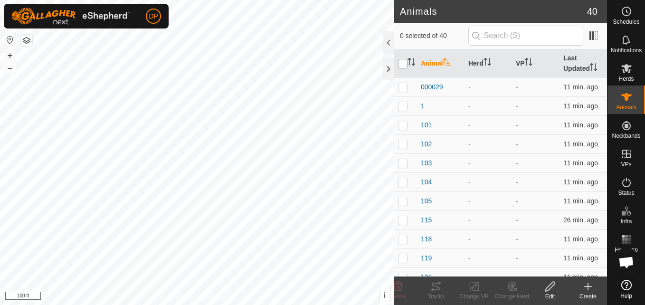
checkbox input "true"
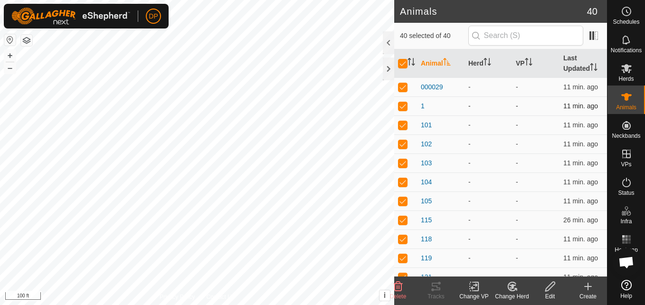
click at [449, 100] on td "1" at bounding box center [441, 105] width 48 height 19
click at [630, 154] on es-menu-bar "Schedules Notifications Herds Animals Neckbands VPs Status Infra Heatmap Help" at bounding box center [626, 152] width 38 height 305
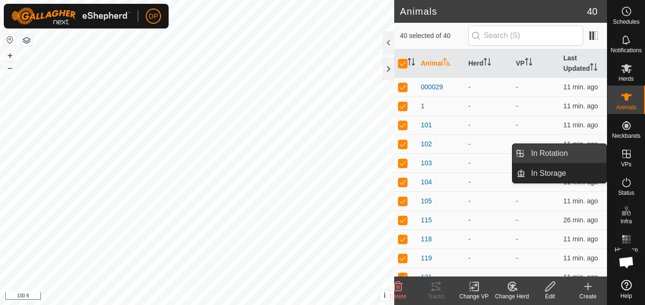
click at [593, 153] on link "In Rotation" at bounding box center [566, 153] width 81 height 19
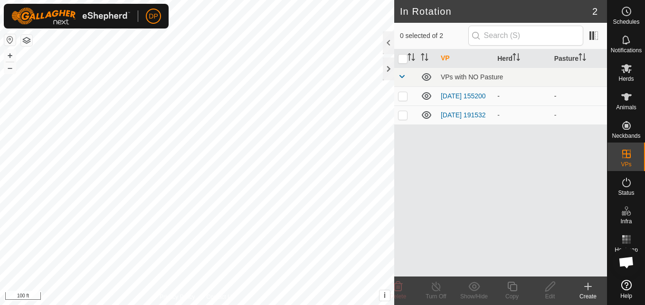
click at [401, 98] on p-checkbox at bounding box center [403, 96] width 10 height 8
checkbox input "true"
click at [476, 287] on icon at bounding box center [474, 286] width 11 height 9
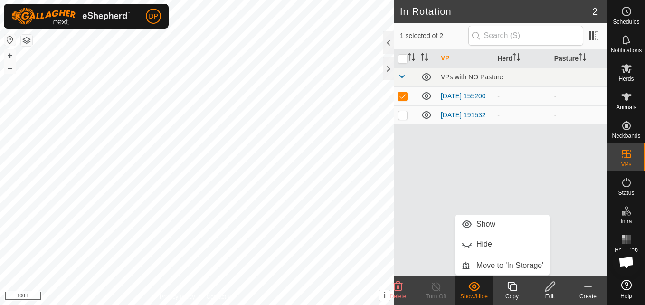
click at [426, 95] on icon at bounding box center [426, 95] width 11 height 11
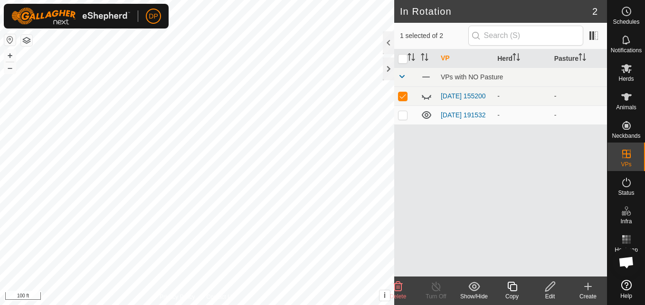
click at [426, 95] on icon at bounding box center [426, 95] width 11 height 11
click at [424, 117] on icon at bounding box center [426, 114] width 11 height 11
click at [426, 95] on icon at bounding box center [426, 95] width 11 height 11
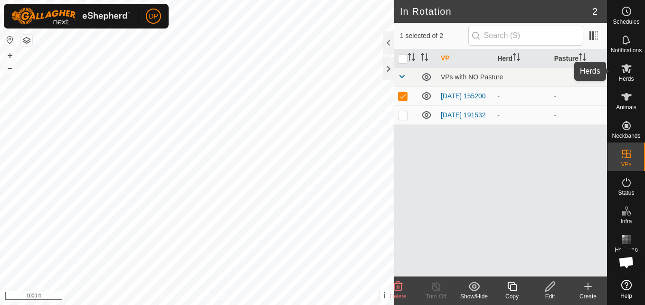
click at [629, 69] on icon at bounding box center [626, 68] width 11 height 11
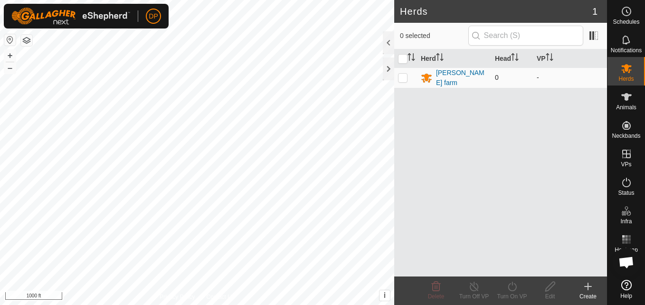
click at [404, 75] on p-checkbox at bounding box center [403, 78] width 10 height 8
checkbox input "true"
click at [621, 96] on icon at bounding box center [626, 96] width 11 height 11
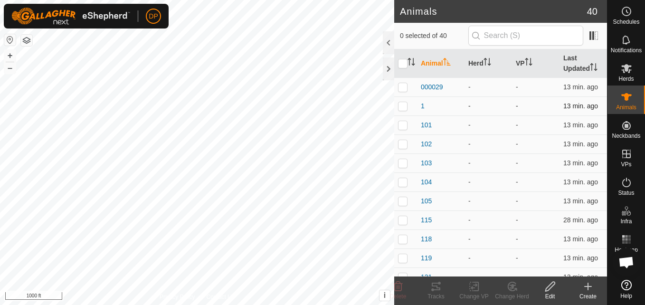
click at [401, 107] on p-checkbox at bounding box center [403, 106] width 10 height 8
checkbox input "true"
click at [475, 283] on icon at bounding box center [475, 286] width 12 height 11
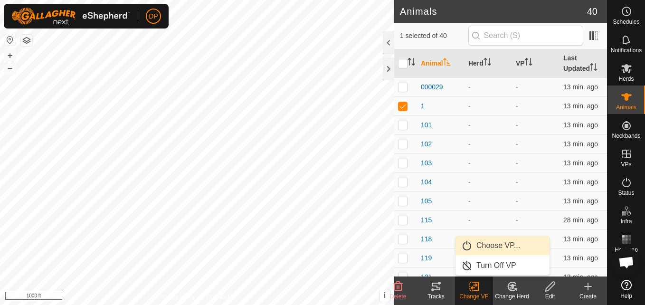
click at [490, 244] on link "Choose VP..." at bounding box center [503, 245] width 94 height 19
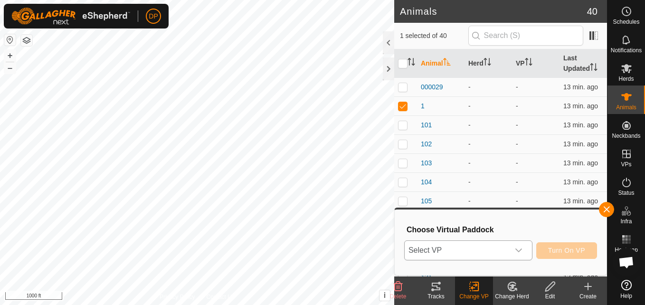
click at [520, 247] on icon "dropdown trigger" at bounding box center [519, 251] width 8 height 8
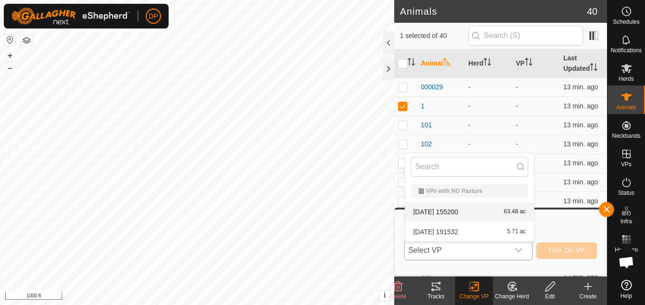
click at [487, 213] on li "2025-08-31 155200 63.48 ac" at bounding box center [469, 211] width 129 height 19
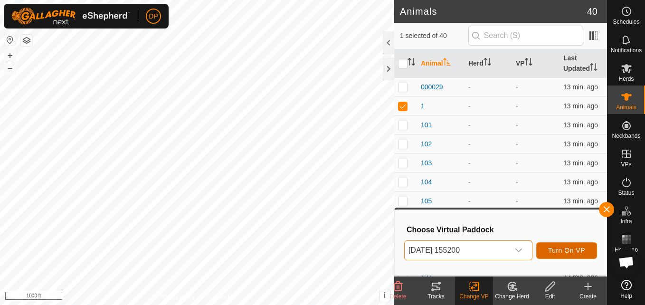
click at [559, 248] on span "Turn On VP" at bounding box center [566, 251] width 37 height 8
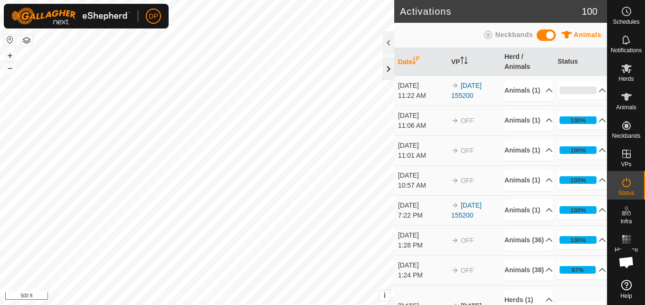
click at [388, 64] on div at bounding box center [388, 68] width 11 height 23
click at [624, 286] on icon at bounding box center [627, 285] width 10 height 10
click at [630, 283] on icon at bounding box center [627, 285] width 10 height 10
click at [625, 283] on icon at bounding box center [627, 285] width 10 height 10
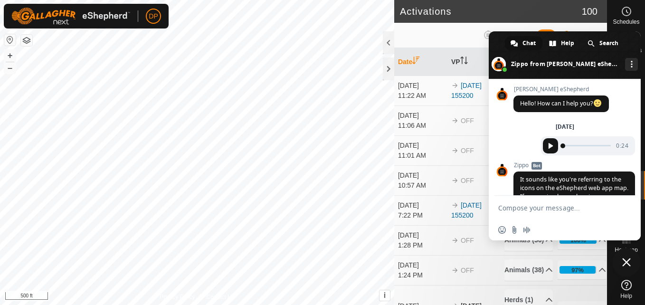
type textarea "call"
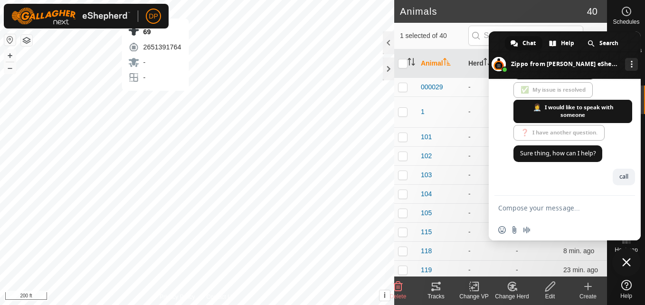
checkbox input "false"
click at [404, 114] on p-checkbox at bounding box center [403, 112] width 10 height 8
checkbox input "true"
click at [401, 85] on p-checkbox at bounding box center [403, 87] width 10 height 8
click at [627, 262] on span "Close chat" at bounding box center [626, 262] width 9 height 9
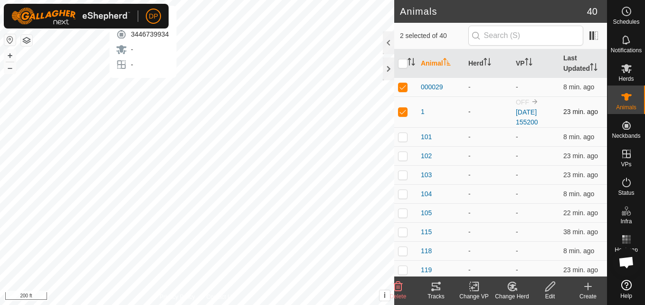
checkbox input "false"
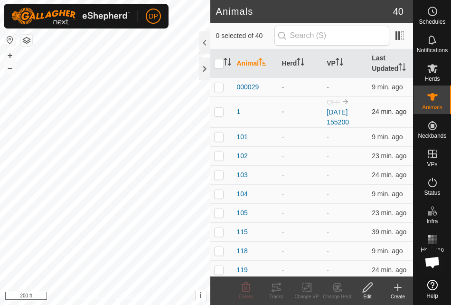
click at [219, 113] on p-checkbox at bounding box center [219, 112] width 10 height 8
checkbox input "false"
click at [345, 110] on link "[DATE] 155200" at bounding box center [338, 117] width 22 height 18
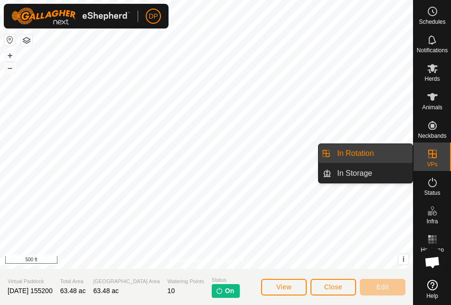
click at [397, 148] on link "In Rotation" at bounding box center [372, 153] width 81 height 19
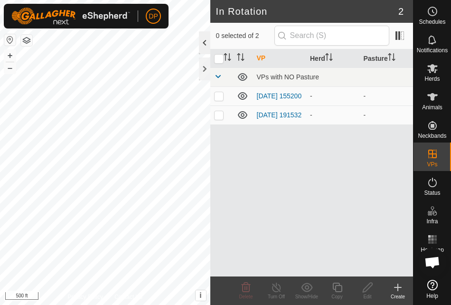
click at [208, 40] on div at bounding box center [204, 42] width 11 height 23
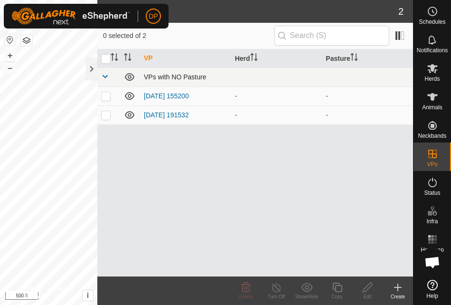
click at [105, 74] on span at bounding box center [105, 77] width 8 height 8
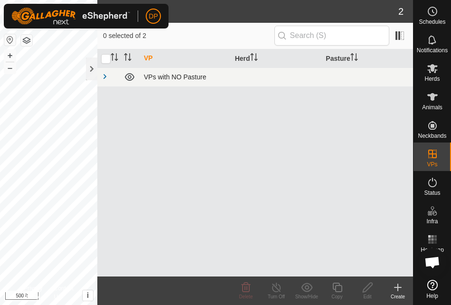
click at [105, 74] on span at bounding box center [105, 77] width 8 height 8
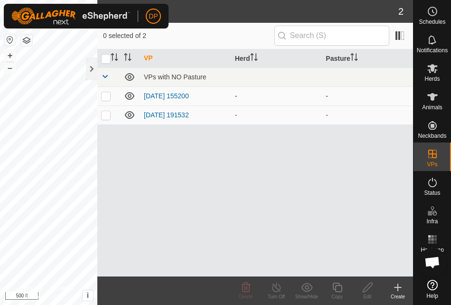
click at [105, 94] on p-checkbox at bounding box center [106, 96] width 10 height 8
click at [335, 206] on div "VP Herd Pasture VPs with NO Pasture 2025-08-31 155200 - - 2025-08-31 191532 - -" at bounding box center [255, 162] width 316 height 227
click at [89, 68] on div at bounding box center [91, 68] width 11 height 23
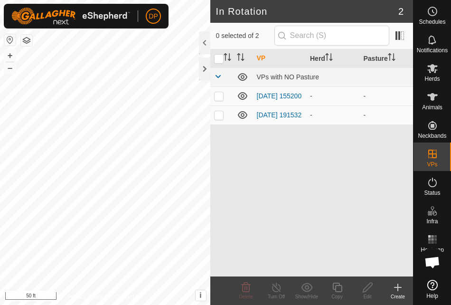
click at [0, 118] on html "DP Schedules Notifications Herds Animals Neckbands VPs Status Infra Heatmap Hel…" at bounding box center [225, 152] width 451 height 305
click at [203, 65] on div at bounding box center [204, 68] width 11 height 23
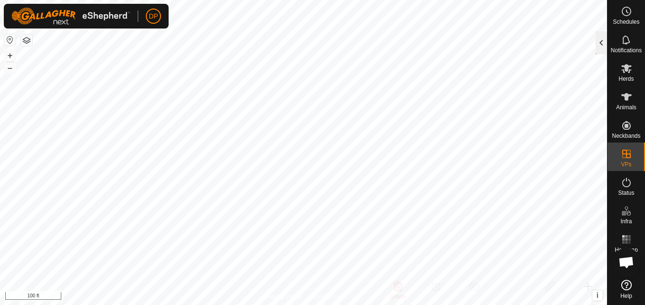
click at [599, 38] on div at bounding box center [601, 42] width 11 height 23
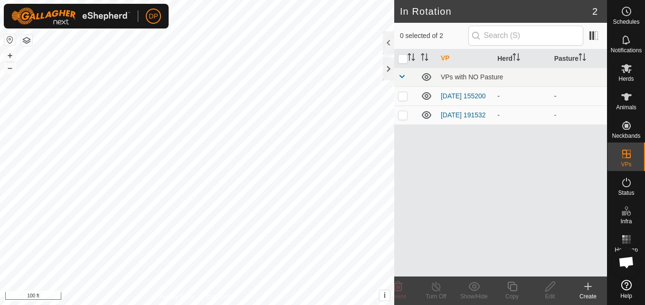
click at [401, 94] on p-checkbox at bounding box center [403, 96] width 10 height 8
checkbox input "false"
click at [628, 71] on icon at bounding box center [627, 68] width 10 height 9
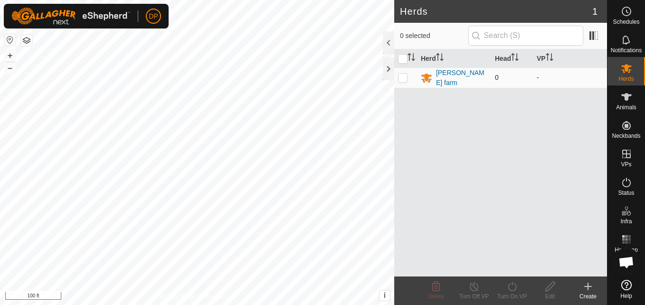
click at [402, 77] on p-checkbox at bounding box center [403, 78] width 10 height 8
checkbox input "true"
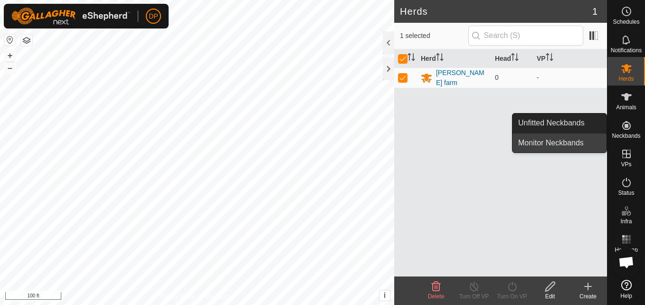
click at [571, 142] on link "Monitor Neckbands" at bounding box center [560, 143] width 94 height 19
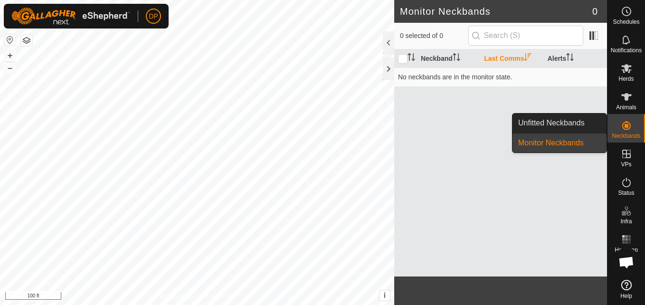
click at [573, 141] on link "Monitor Neckbands" at bounding box center [560, 143] width 94 height 19
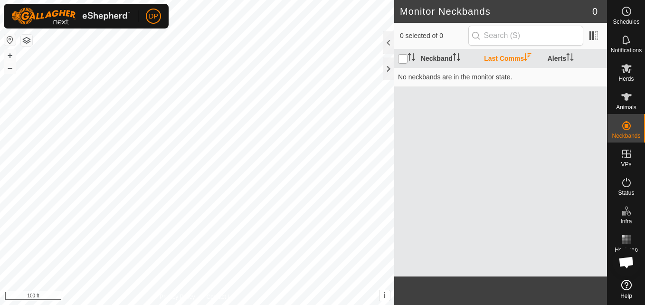
click at [402, 58] on input "checkbox" at bounding box center [403, 59] width 10 height 10
click at [453, 55] on icon "Activate to sort" at bounding box center [457, 57] width 8 height 8
click at [404, 59] on input "checkbox" at bounding box center [403, 59] width 10 height 10
checkbox input "true"
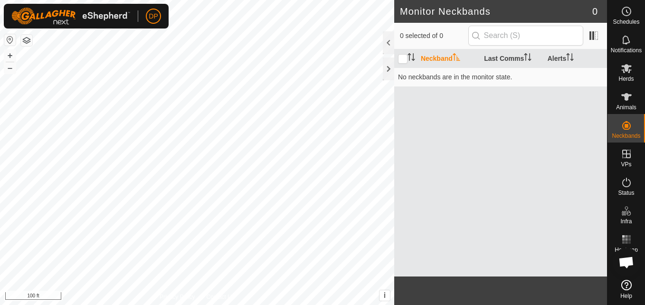
click at [626, 260] on span "Open chat" at bounding box center [627, 263] width 16 height 13
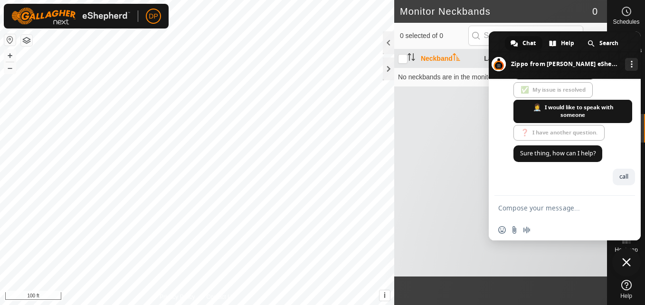
click at [627, 262] on span "Close chat" at bounding box center [626, 262] width 9 height 9
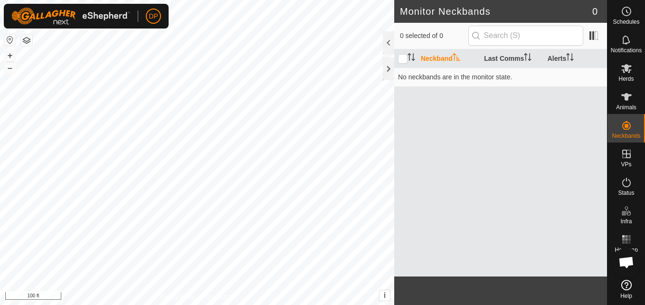
drag, startPoint x: 627, startPoint y: 262, endPoint x: 600, endPoint y: 268, distance: 27.2
click at [600, 268] on div "Neckband Last Comms Alerts No neckbands are in the monitor state." at bounding box center [500, 162] width 213 height 227
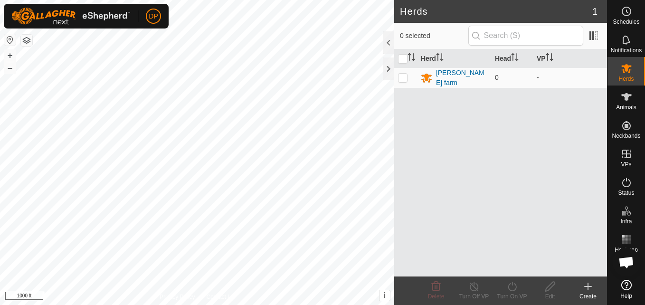
scroll to position [445, 0]
drag, startPoint x: 608, startPoint y: 142, endPoint x: 619, endPoint y: 282, distance: 140.1
click at [622, 284] on icon at bounding box center [627, 285] width 10 height 10
click at [402, 79] on p-checkbox at bounding box center [403, 78] width 10 height 8
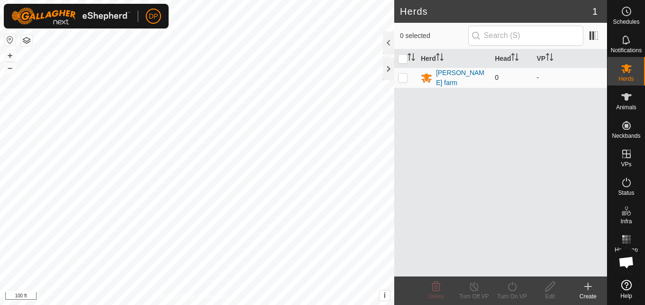
checkbox input "true"
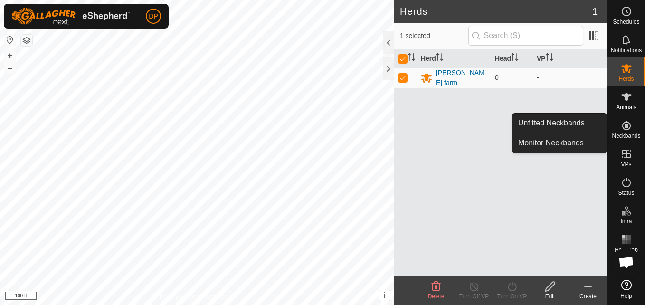
click at [623, 126] on icon at bounding box center [626, 125] width 11 height 11
click at [594, 140] on link "Monitor Neckbands" at bounding box center [560, 143] width 94 height 19
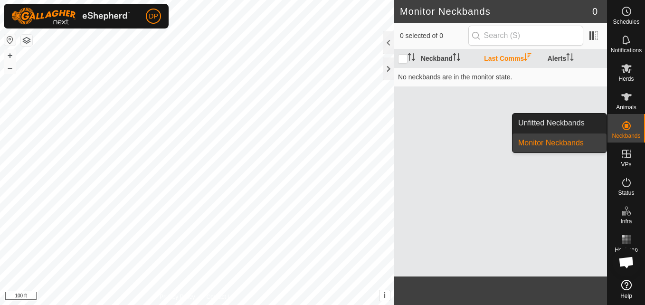
click at [593, 136] on link "Monitor Neckbands" at bounding box center [560, 143] width 94 height 19
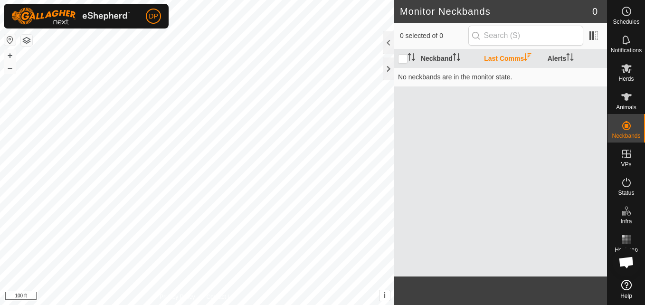
drag, startPoint x: 593, startPoint y: 136, endPoint x: 492, endPoint y: 144, distance: 101.0
click at [492, 144] on div "Neckband Last Comms Alerts No neckbands are in the monitor state." at bounding box center [500, 162] width 213 height 227
click at [625, 94] on icon at bounding box center [627, 97] width 10 height 8
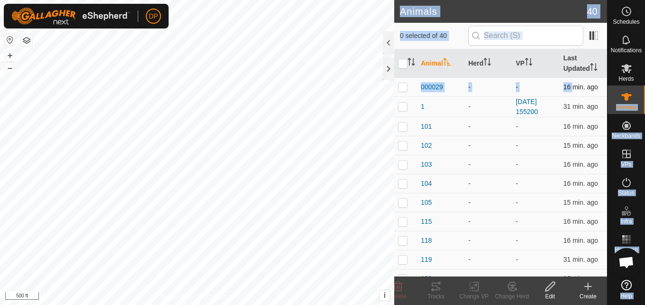
drag, startPoint x: 622, startPoint y: 98, endPoint x: 566, endPoint y: 92, distance: 55.9
click at [566, 92] on div "Schedules Notifications Herds Animals Neckbands VPs Status Infra Heatmap Help A…" at bounding box center [322, 152] width 645 height 305
click at [403, 87] on p-checkbox at bounding box center [403, 87] width 10 height 8
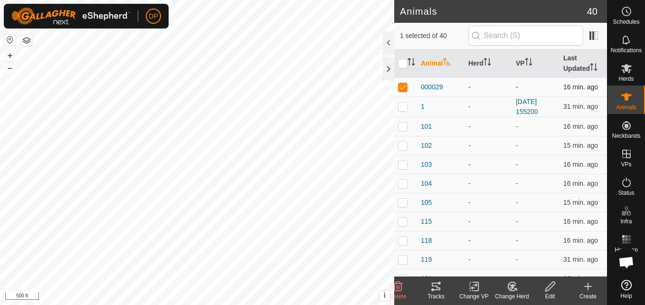
click at [403, 87] on p-checkbox at bounding box center [403, 87] width 10 height 8
checkbox input "false"
click at [403, 62] on input "checkbox" at bounding box center [403, 64] width 10 height 10
checkbox input "true"
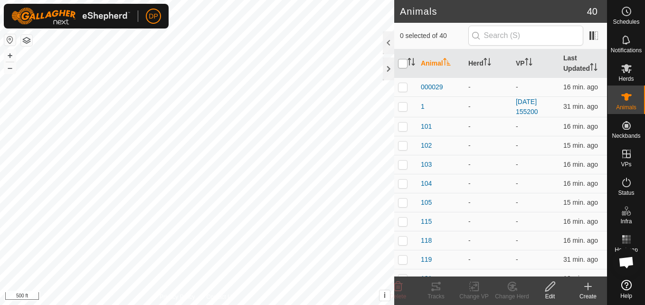
checkbox input "true"
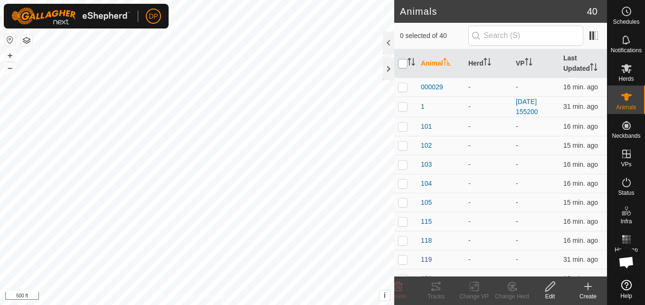
checkbox input "true"
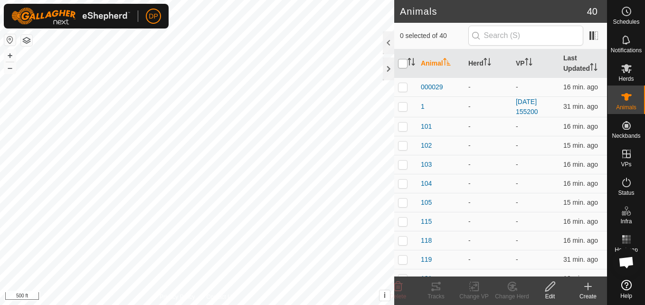
checkbox input "true"
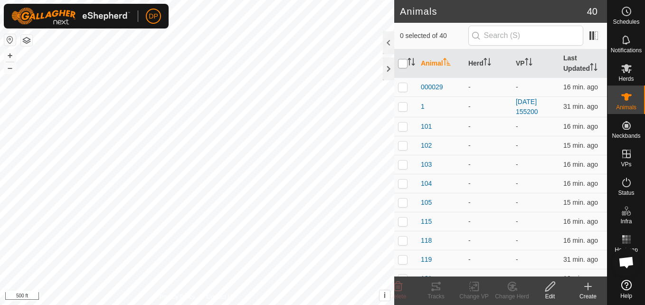
checkbox input "true"
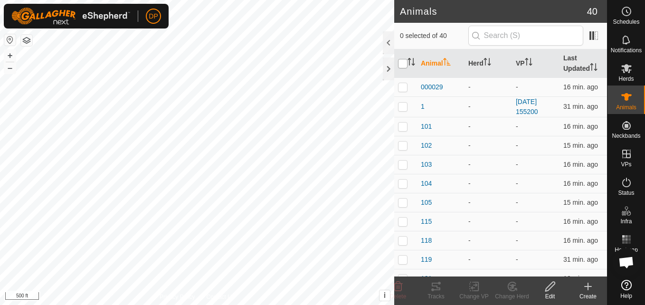
checkbox input "true"
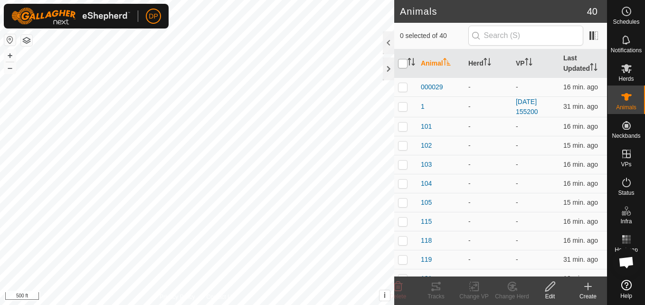
checkbox input "true"
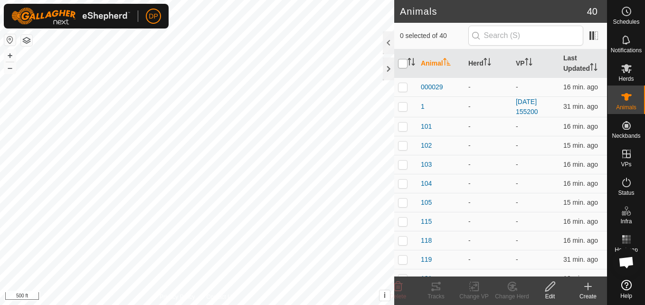
checkbox input "true"
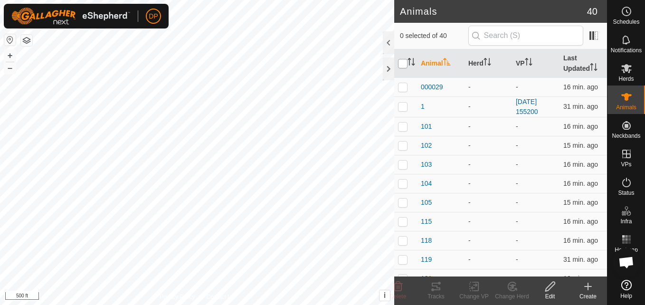
checkbox input "true"
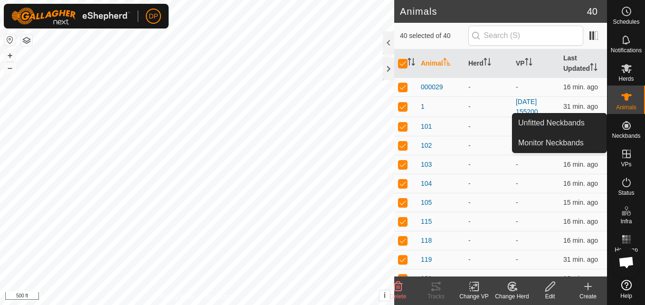
click at [623, 122] on icon at bounding box center [626, 125] width 11 height 11
click at [575, 140] on link "Monitor Neckbands" at bounding box center [560, 143] width 94 height 19
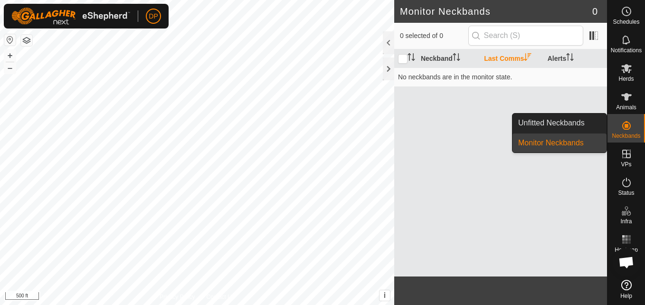
click at [575, 140] on link "Monitor Neckbands" at bounding box center [560, 143] width 94 height 19
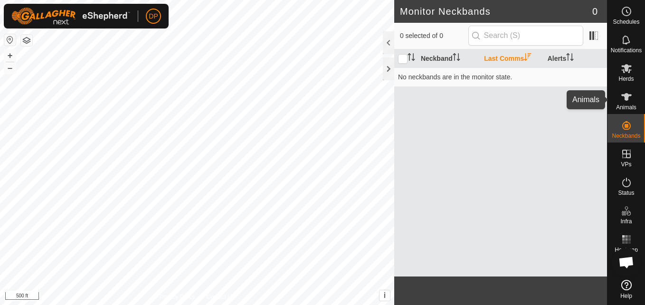
click at [627, 99] on icon at bounding box center [627, 97] width 10 height 8
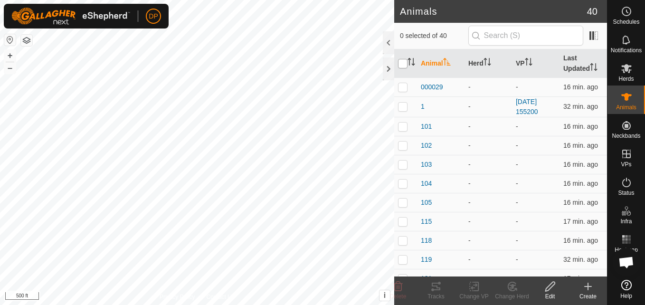
click at [402, 61] on input "checkbox" at bounding box center [403, 64] width 10 height 10
checkbox input "true"
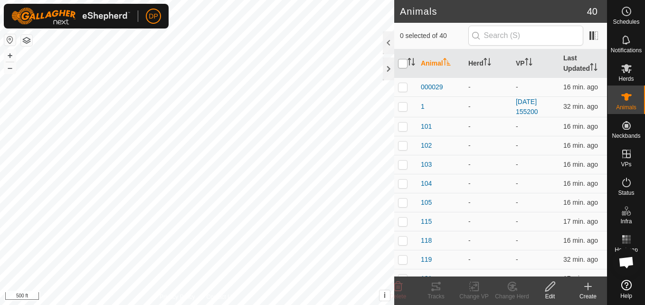
checkbox input "true"
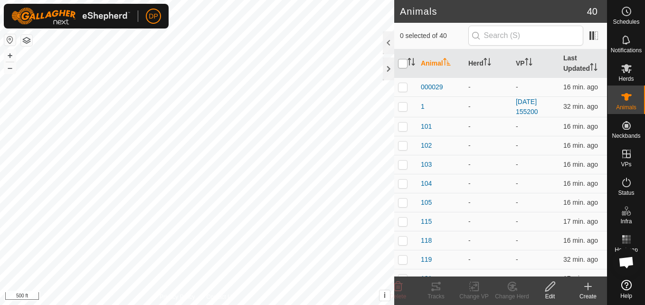
checkbox input "true"
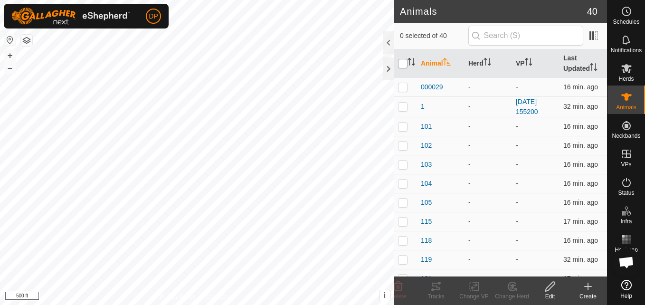
checkbox input "true"
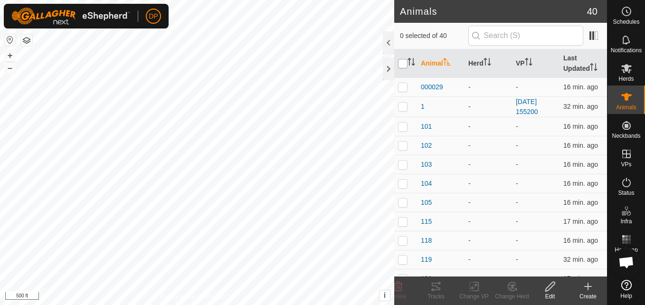
checkbox input "true"
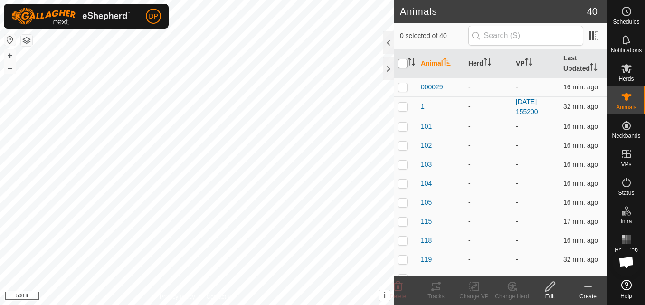
checkbox input "true"
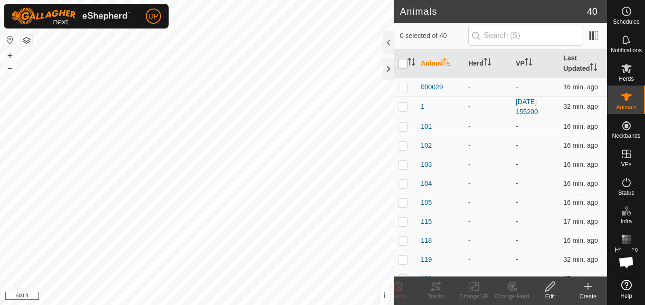
checkbox input "true"
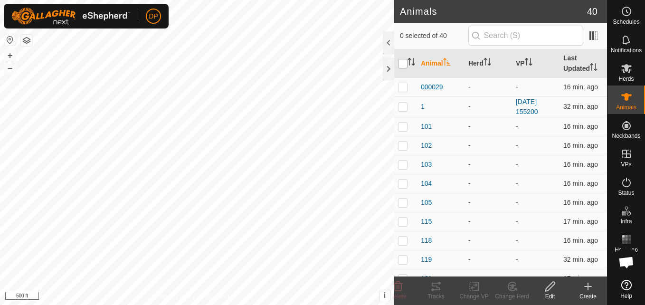
checkbox input "true"
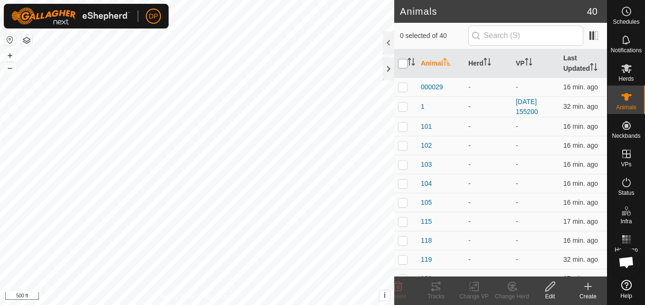
checkbox input "true"
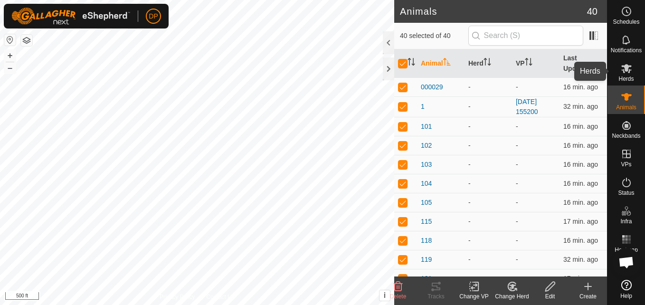
click at [628, 69] on icon at bounding box center [627, 68] width 10 height 9
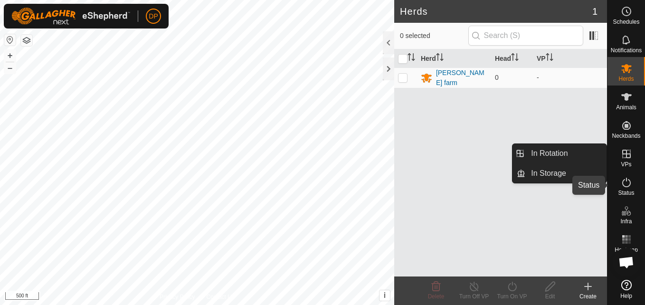
click at [623, 185] on icon at bounding box center [626, 183] width 9 height 10
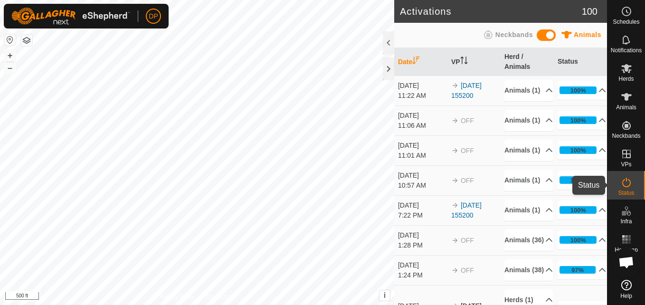
click at [624, 184] on icon at bounding box center [626, 182] width 11 height 11
click at [628, 183] on icon at bounding box center [626, 182] width 11 height 11
click at [628, 96] on icon at bounding box center [627, 97] width 10 height 8
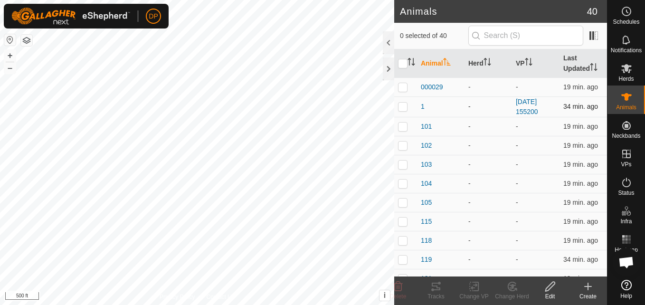
click at [403, 107] on p-checkbox at bounding box center [403, 107] width 10 height 8
checkbox input "true"
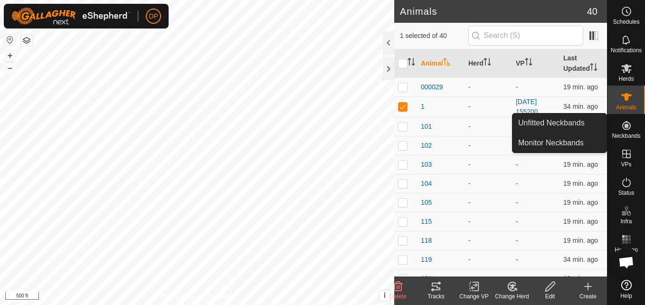
click at [623, 126] on icon at bounding box center [626, 125] width 9 height 9
click at [582, 141] on link "Monitor Neckbands" at bounding box center [560, 143] width 94 height 19
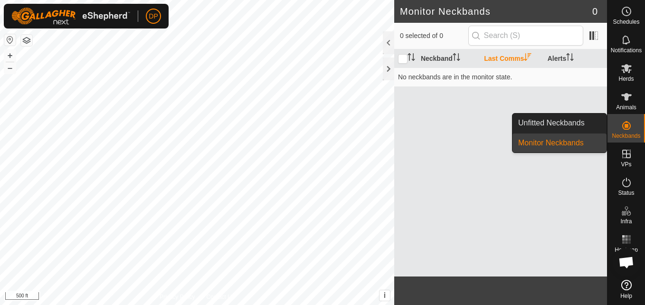
click at [582, 141] on link "Monitor Neckbands" at bounding box center [560, 143] width 94 height 19
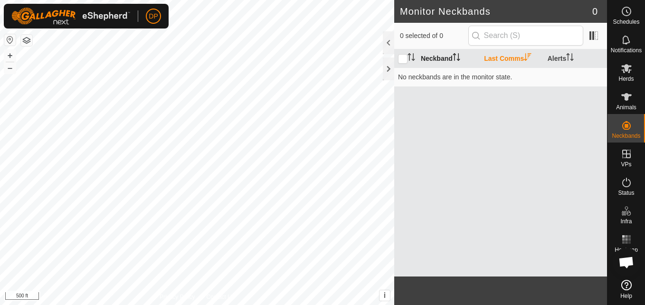
click at [455, 52] on th "Neckband" at bounding box center [448, 58] width 63 height 19
click at [402, 56] on input "checkbox" at bounding box center [403, 59] width 10 height 10
click at [404, 56] on input "checkbox" at bounding box center [403, 59] width 10 height 10
checkbox input "false"
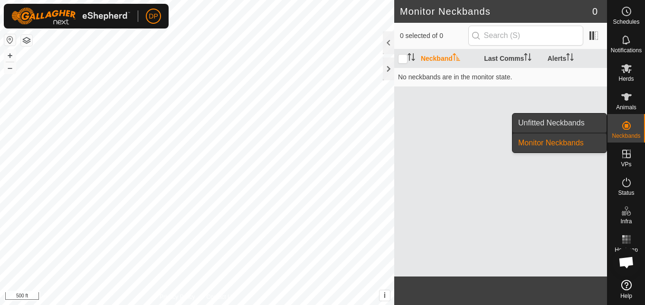
click at [582, 124] on link "Unfitted Neckbands" at bounding box center [560, 123] width 94 height 19
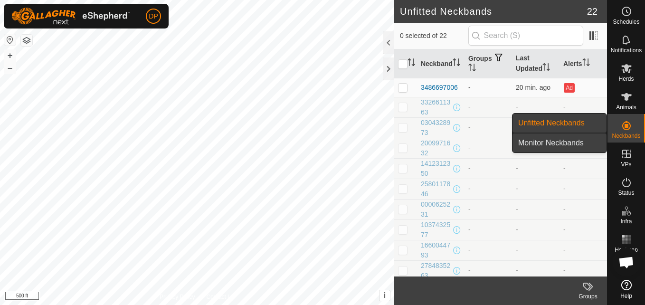
click at [589, 145] on link "Monitor Neckbands" at bounding box center [560, 143] width 94 height 19
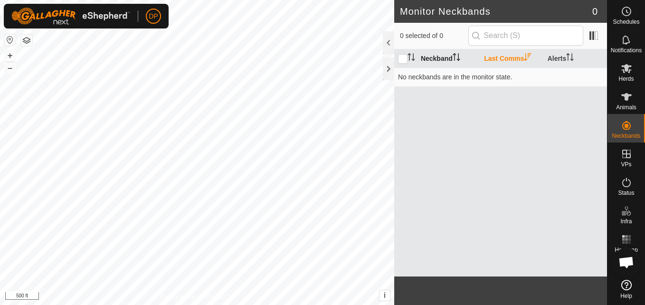
click at [443, 55] on th "Neckband" at bounding box center [448, 58] width 63 height 19
click at [403, 59] on input "checkbox" at bounding box center [403, 59] width 10 height 10
checkbox input "true"
click at [621, 93] on icon at bounding box center [626, 96] width 11 height 11
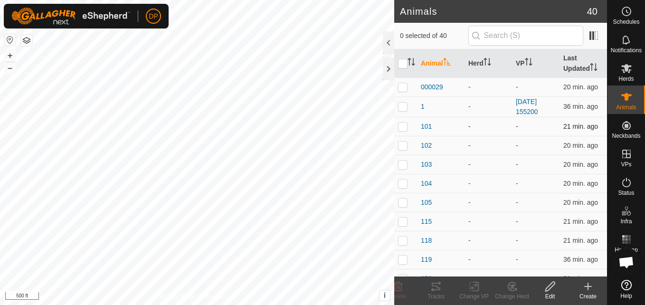
click at [403, 127] on p-checkbox at bounding box center [403, 127] width 10 height 8
checkbox input "true"
click at [622, 69] on icon at bounding box center [626, 68] width 11 height 11
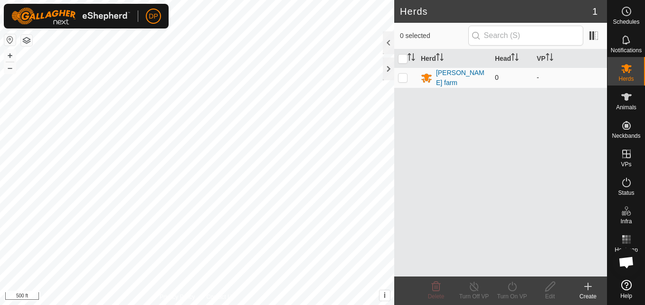
click at [403, 79] on p-checkbox at bounding box center [403, 78] width 10 height 8
checkbox input "true"
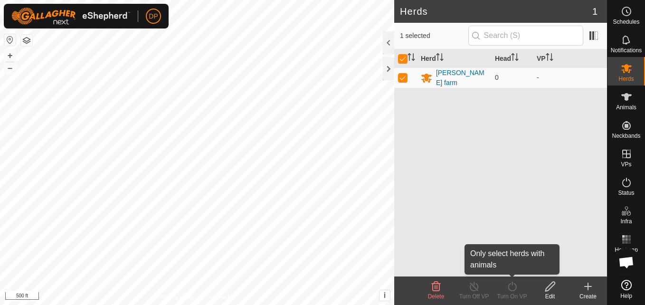
click at [513, 289] on icon at bounding box center [513, 286] width 12 height 11
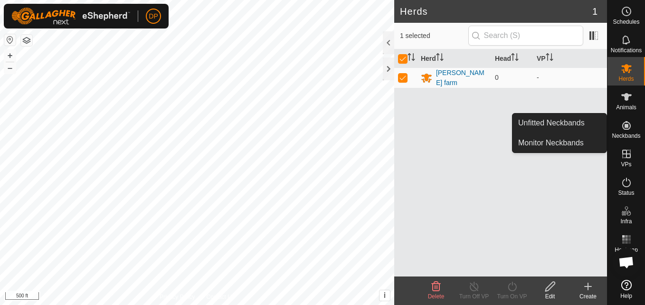
click at [584, 162] on div "Herd Head VP payne farm 0 -" at bounding box center [500, 162] width 213 height 227
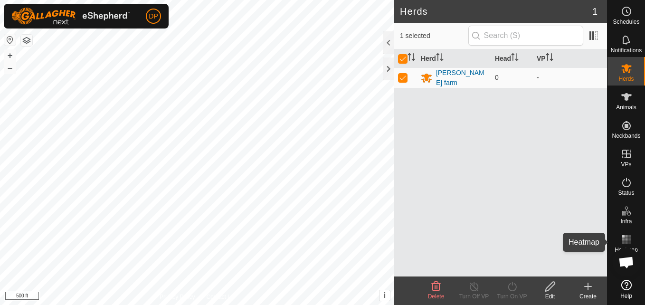
click at [637, 249] on span "Heatmap" at bounding box center [626, 250] width 23 height 6
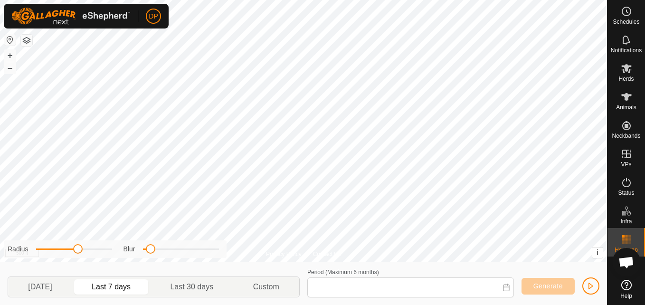
type input "Aug 25, 2025 - Aug 31, 2025"
click at [628, 262] on span "Open chat" at bounding box center [627, 263] width 16 height 13
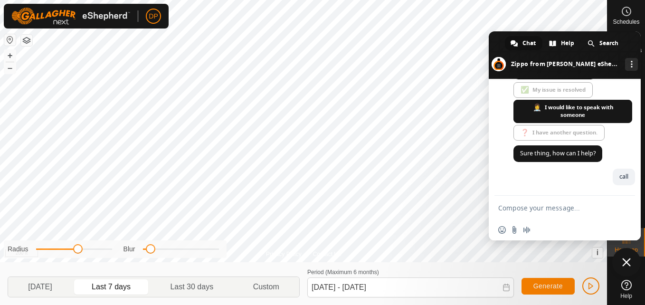
click at [628, 262] on span "Close chat" at bounding box center [626, 262] width 9 height 9
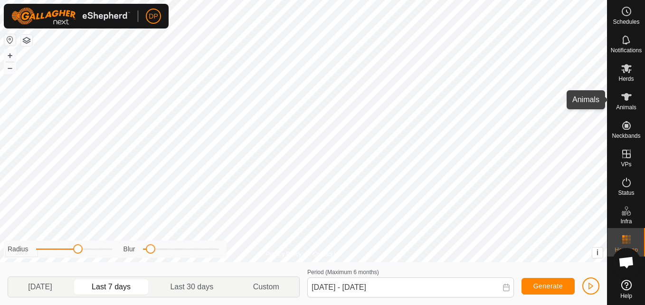
click at [626, 92] on icon at bounding box center [626, 96] width 11 height 11
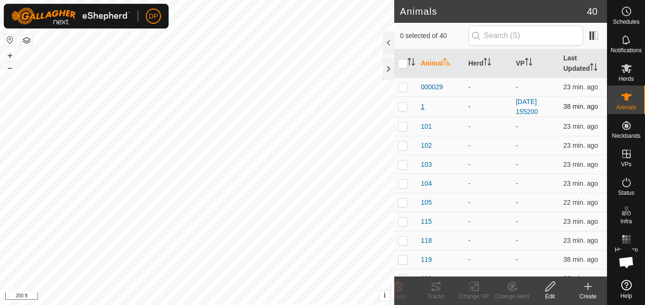
click at [423, 105] on span "1" at bounding box center [423, 107] width 4 height 10
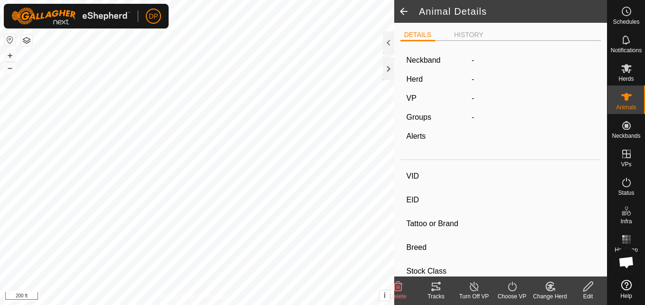
type input "1"
type input "-"
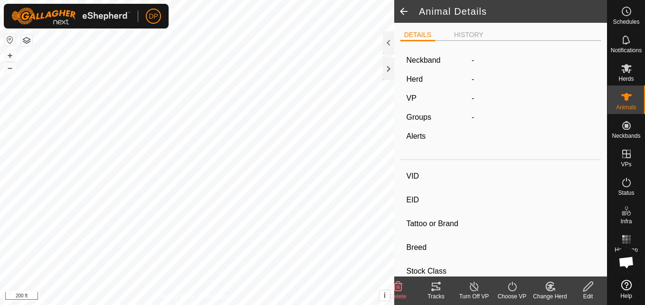
type input "0 kg"
type input "-"
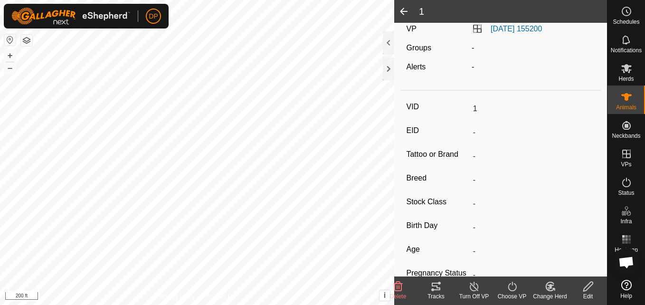
scroll to position [95, 0]
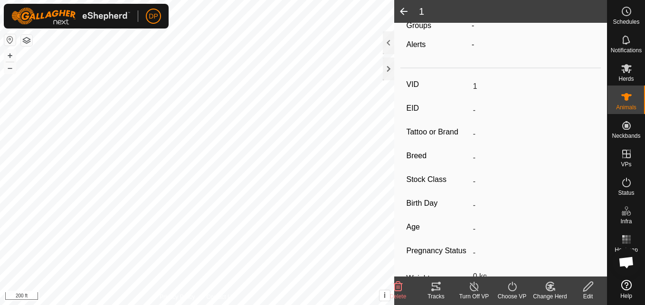
click at [460, 155] on label "Breed" at bounding box center [437, 156] width 63 height 12
click at [469, 155] on input "-" at bounding box center [532, 158] width 126 height 16
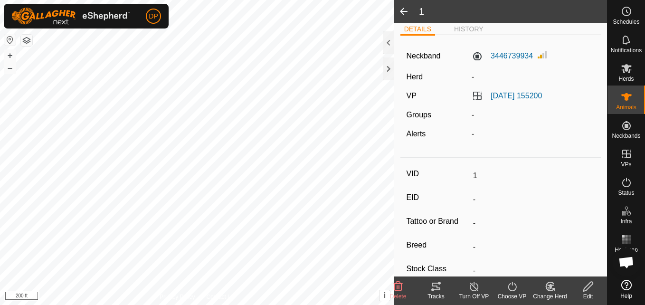
scroll to position [0, 0]
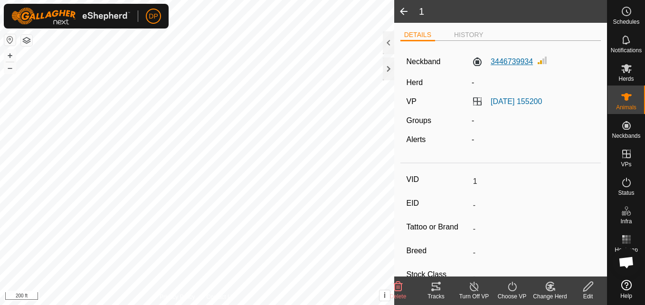
click at [510, 58] on label "3446739934" at bounding box center [502, 61] width 61 height 11
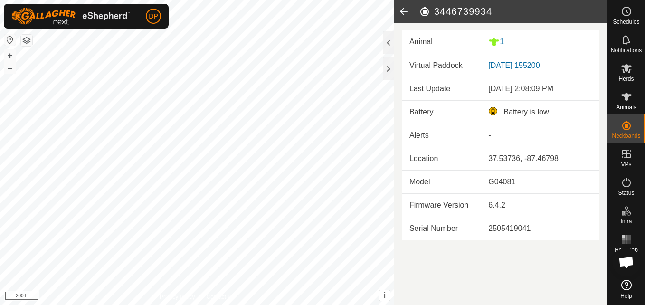
click at [490, 109] on div "Battery is low." at bounding box center [540, 111] width 104 height 11
click at [518, 112] on div "Battery is low." at bounding box center [540, 111] width 104 height 11
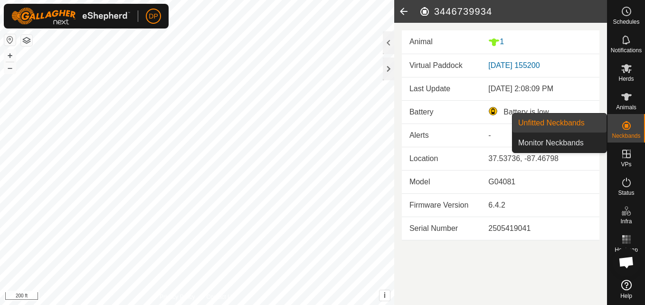
click at [628, 121] on icon at bounding box center [626, 125] width 11 height 11
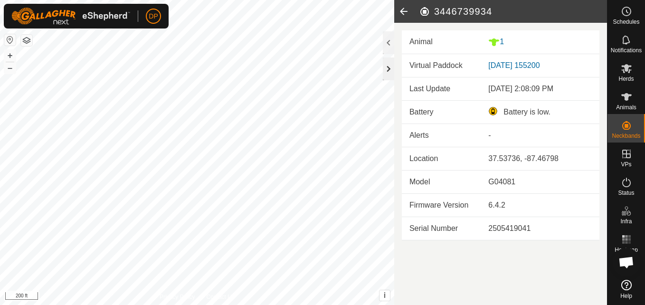
click at [387, 68] on div at bounding box center [388, 68] width 11 height 23
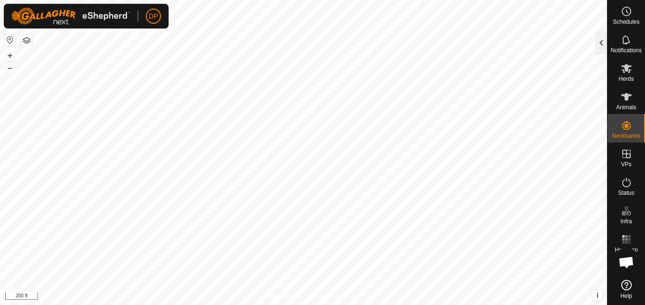
click at [599, 39] on div at bounding box center [601, 42] width 11 height 23
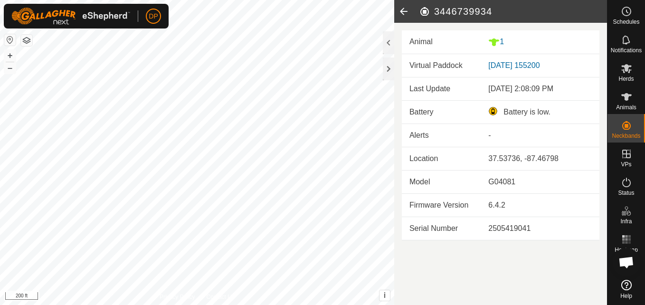
click at [492, 112] on div "Battery is low." at bounding box center [540, 111] width 104 height 11
click at [491, 110] on div "Battery is low." at bounding box center [540, 111] width 104 height 11
click at [402, 11] on icon at bounding box center [403, 11] width 19 height 23
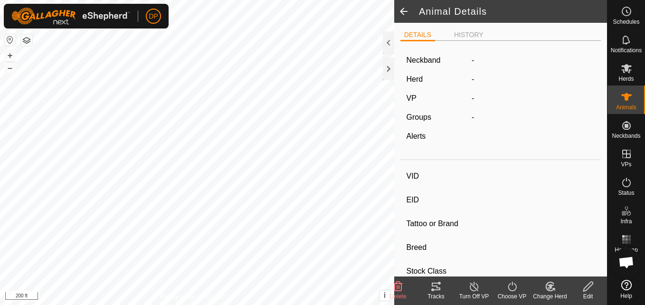
type input "1"
type input "-"
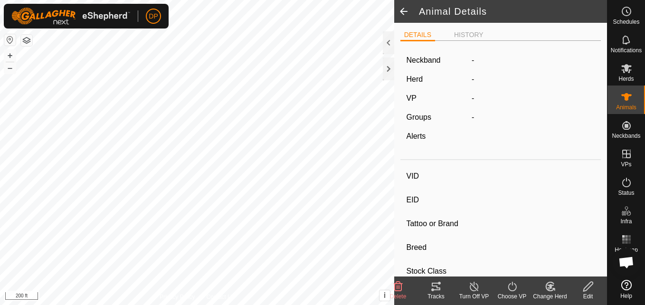
type input "0 kg"
type input "-"
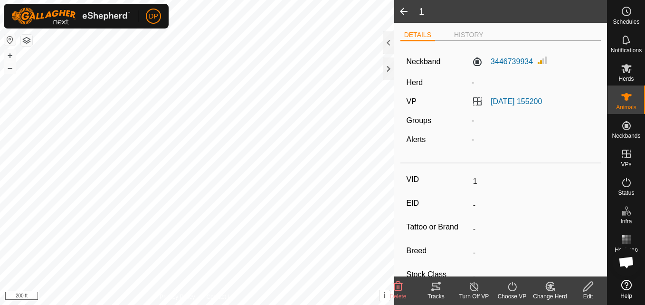
click at [402, 11] on span at bounding box center [403, 11] width 19 height 23
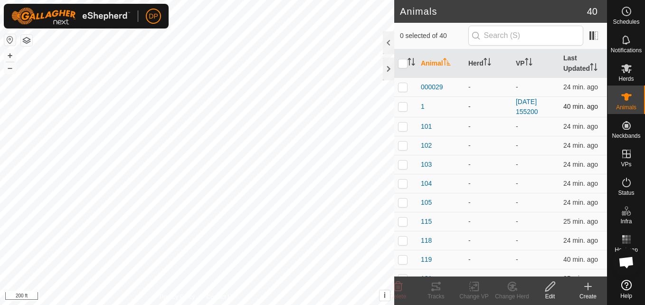
click at [402, 107] on p-checkbox at bounding box center [403, 107] width 10 height 8
checkbox input "true"
click at [526, 104] on link "[DATE] 155200" at bounding box center [527, 107] width 22 height 18
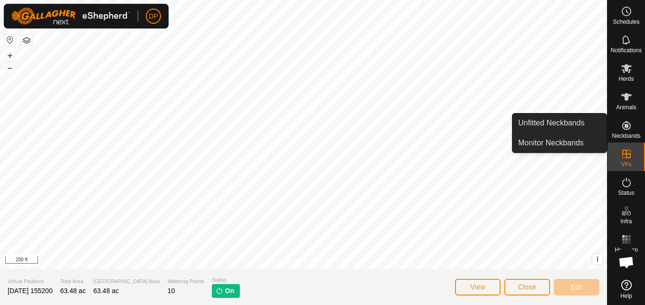
click at [624, 126] on icon at bounding box center [626, 125] width 11 height 11
click at [565, 138] on link "Monitor Neckbands" at bounding box center [560, 143] width 94 height 19
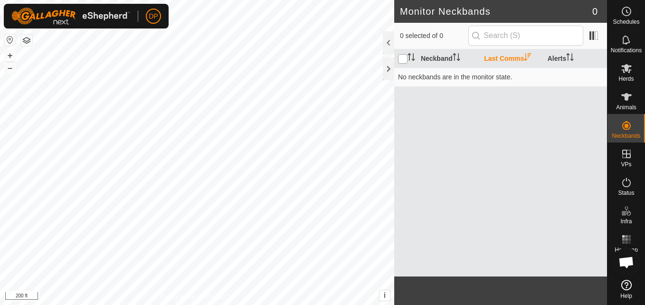
click at [401, 58] on input "checkbox" at bounding box center [403, 59] width 10 height 10
checkbox input "true"
click at [621, 97] on icon at bounding box center [626, 96] width 11 height 11
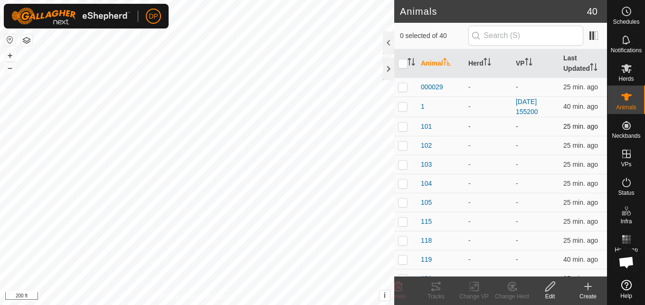
click at [402, 127] on p-checkbox at bounding box center [403, 127] width 10 height 8
checkbox input "true"
click at [521, 110] on link "[DATE] 155200" at bounding box center [527, 107] width 22 height 18
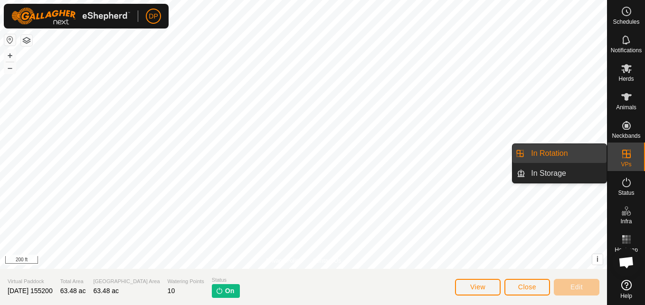
click at [621, 150] on icon at bounding box center [626, 153] width 11 height 11
click at [582, 169] on link "In Storage" at bounding box center [566, 173] width 81 height 19
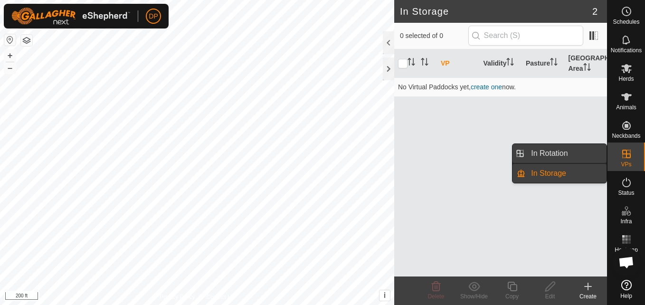
click at [580, 155] on link "In Rotation" at bounding box center [566, 153] width 81 height 19
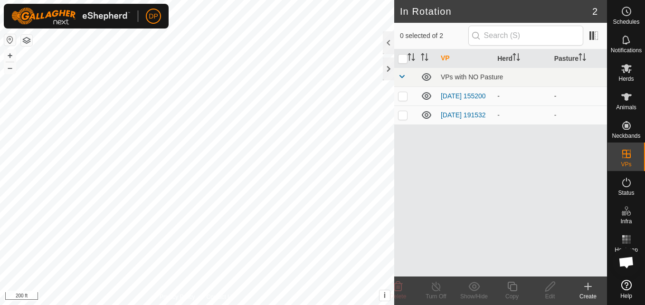
click at [402, 94] on p-checkbox at bounding box center [403, 96] width 10 height 8
checkbox input "false"
click at [624, 68] on icon at bounding box center [626, 68] width 11 height 11
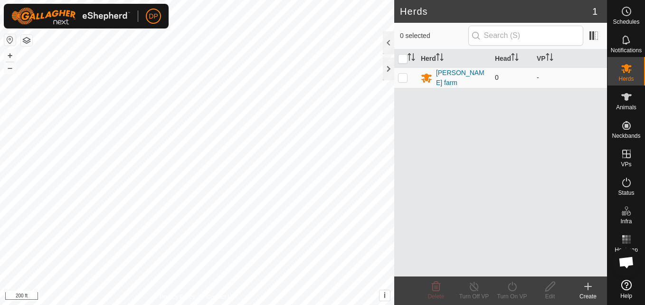
click at [403, 75] on td at bounding box center [405, 77] width 23 height 20
checkbox input "true"
click at [387, 42] on div at bounding box center [388, 42] width 11 height 23
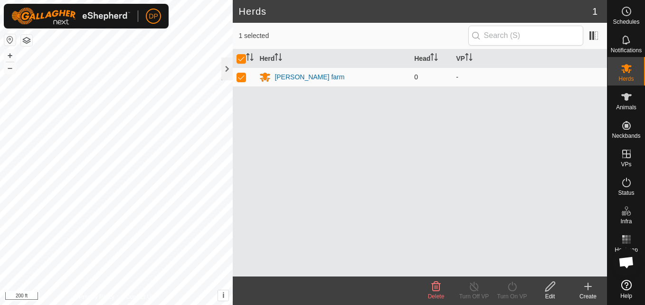
click at [416, 78] on span "0" at bounding box center [416, 77] width 4 height 8
click at [266, 76] on icon at bounding box center [265, 77] width 10 height 9
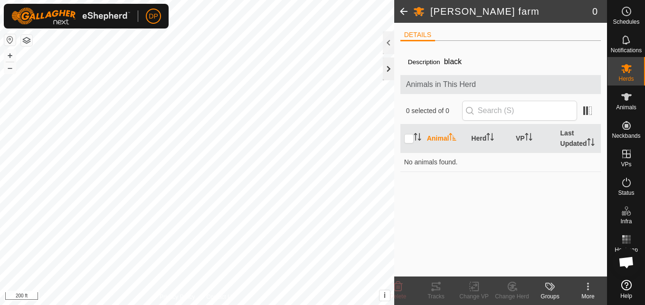
click at [385, 64] on div at bounding box center [388, 68] width 11 height 23
click at [627, 286] on icon at bounding box center [627, 285] width 10 height 10
click at [623, 286] on icon at bounding box center [627, 285] width 10 height 10
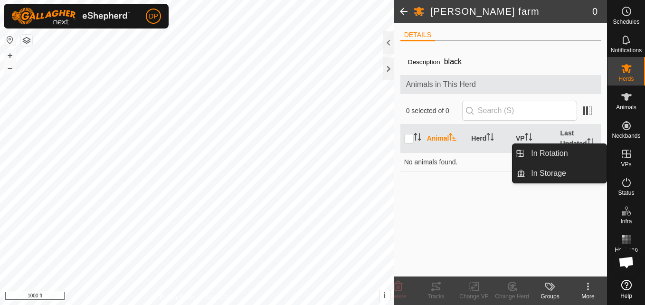
click at [623, 155] on icon at bounding box center [626, 154] width 9 height 9
click at [588, 169] on link "In Storage" at bounding box center [566, 173] width 81 height 19
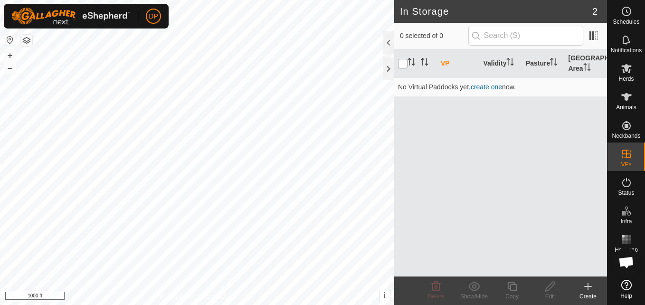
click at [401, 65] on input "checkbox" at bounding box center [403, 64] width 10 height 10
checkbox input "true"
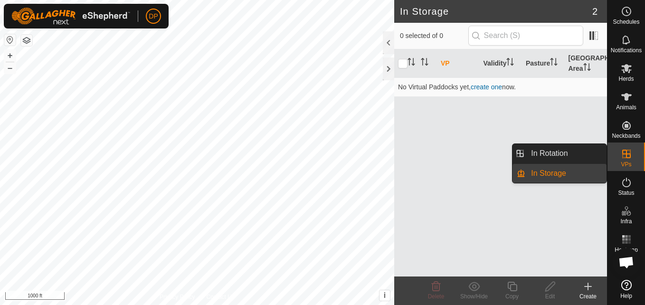
click at [593, 149] on link "In Rotation" at bounding box center [566, 153] width 81 height 19
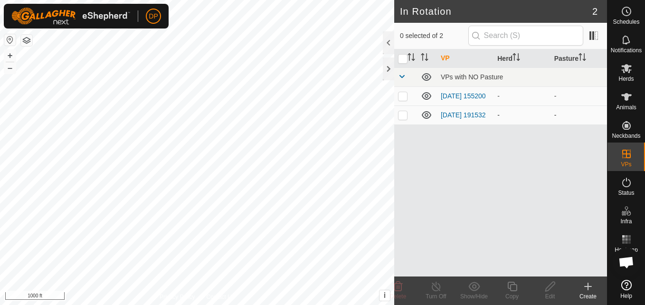
click at [400, 116] on p-checkbox at bounding box center [403, 115] width 10 height 8
checkbox input "true"
click at [548, 287] on icon at bounding box center [551, 286] width 12 height 11
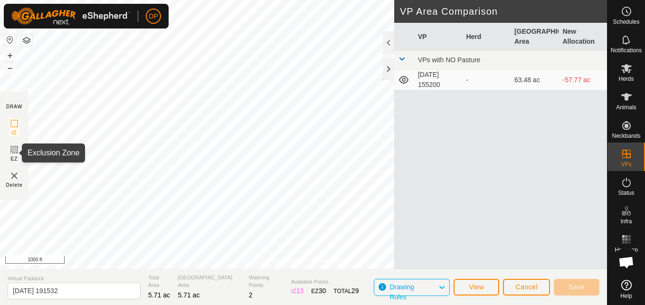
click at [16, 151] on icon at bounding box center [14, 150] width 6 height 6
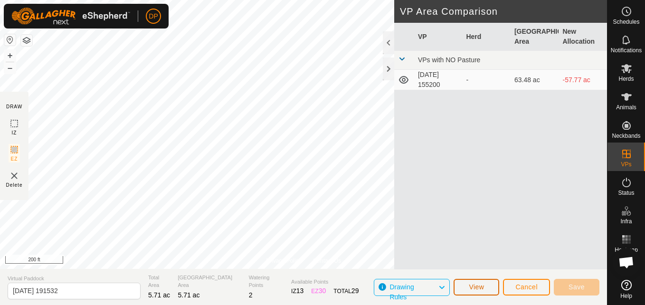
click at [492, 283] on button "View" at bounding box center [477, 287] width 46 height 17
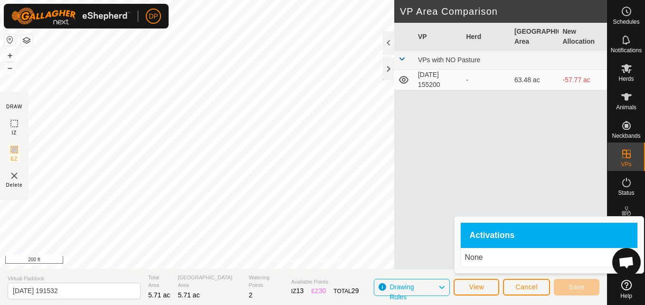
click at [503, 237] on span "Activations" at bounding box center [491, 235] width 45 height 9
click at [520, 287] on span "Cancel" at bounding box center [527, 287] width 22 height 8
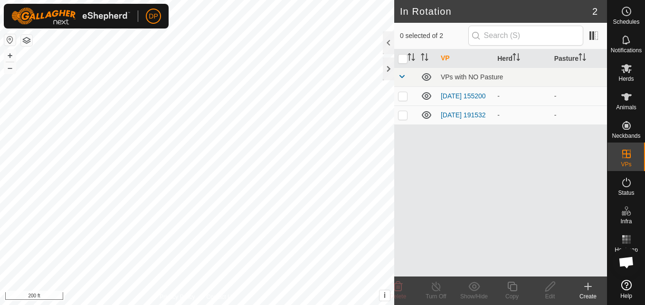
click at [590, 285] on icon at bounding box center [588, 286] width 11 height 11
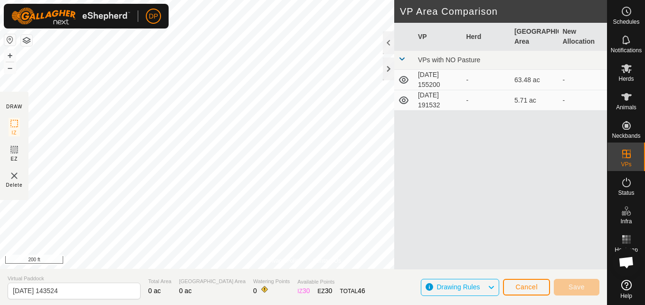
click at [320, 272] on div "Privacy Policy Contact Us 104 1411284941 - - + – ⇧ i This application includes …" at bounding box center [303, 152] width 607 height 305
click at [400, 17] on div "Privacy Policy Contact Us 104 1411284941 - - + – ⇧ i This application includes …" at bounding box center [303, 152] width 607 height 305
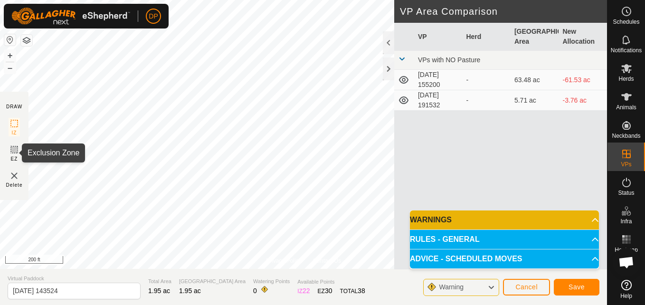
click at [11, 146] on icon at bounding box center [14, 149] width 11 height 11
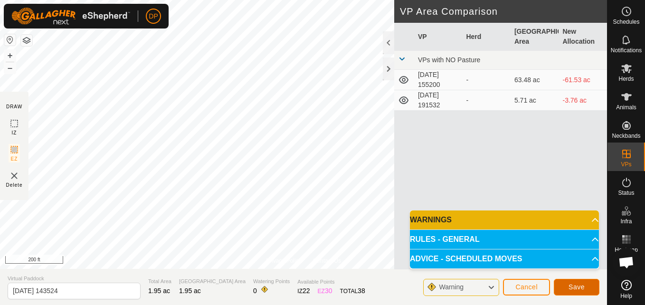
click at [565, 286] on button "Save" at bounding box center [577, 287] width 46 height 17
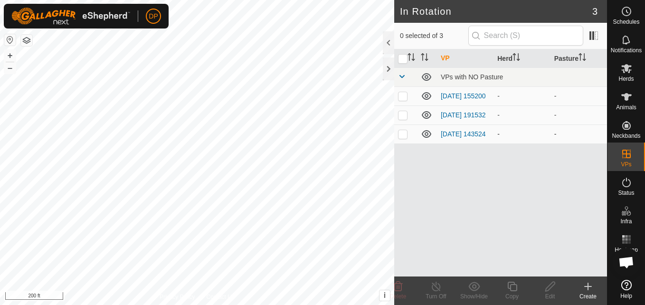
click at [403, 138] on p-checkbox at bounding box center [403, 134] width 10 height 8
checkbox input "true"
click at [551, 288] on icon at bounding box center [550, 287] width 10 height 10
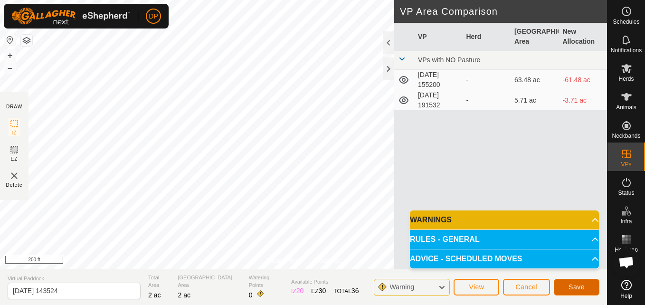
click at [574, 285] on span "Save" at bounding box center [577, 287] width 16 height 8
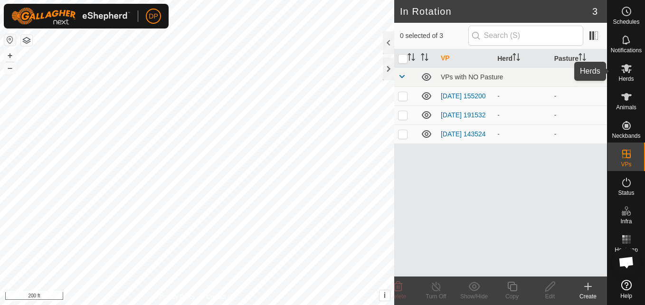
click at [631, 66] on icon at bounding box center [627, 68] width 10 height 9
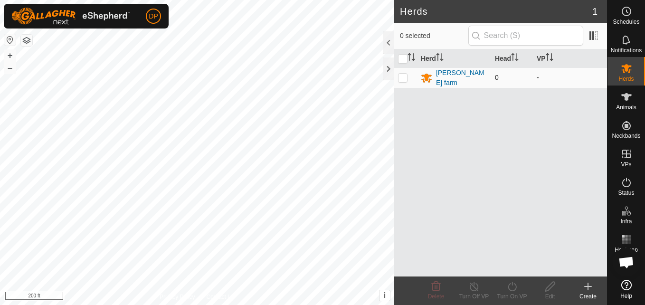
click at [402, 77] on p-checkbox at bounding box center [403, 78] width 10 height 8
checkbox input "true"
click at [511, 56] on th "Head" at bounding box center [512, 58] width 42 height 19
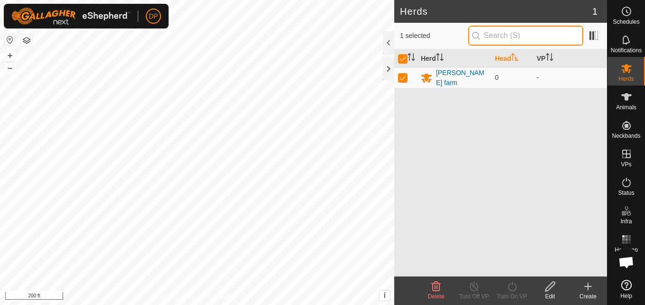
click at [533, 35] on input "text" at bounding box center [526, 36] width 115 height 20
type input "1"
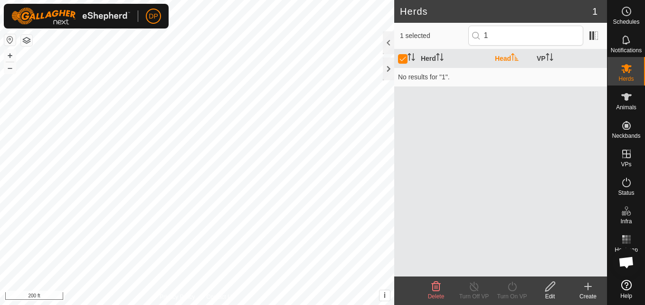
click at [513, 100] on div "Herd Head VP No results for "1"." at bounding box center [500, 162] width 213 height 227
click at [417, 78] on td "No results for "1"." at bounding box center [500, 76] width 213 height 19
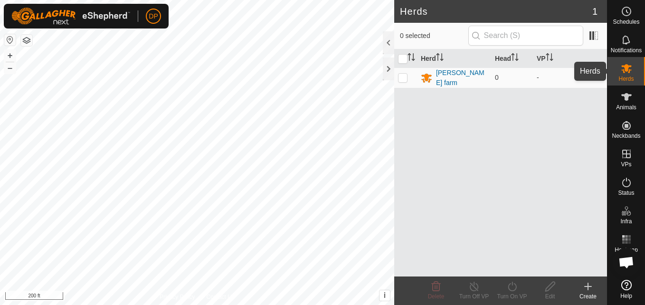
click at [627, 75] on es-mob-svg-icon at bounding box center [626, 68] width 17 height 15
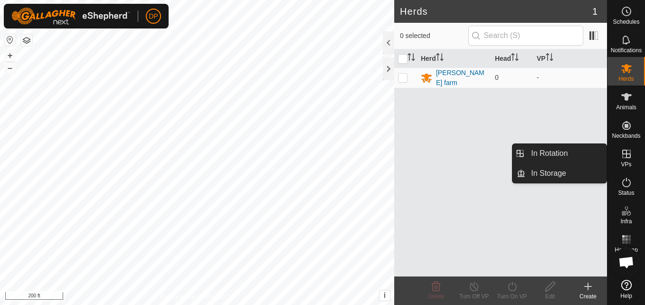
click at [626, 150] on icon at bounding box center [626, 154] width 9 height 9
click at [601, 151] on link "In Rotation" at bounding box center [566, 153] width 81 height 19
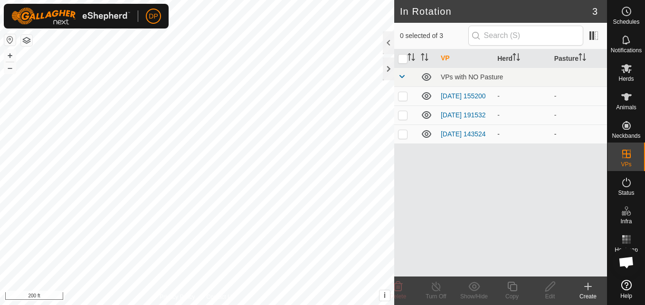
click at [402, 136] on p-checkbox at bounding box center [403, 134] width 10 height 8
checkbox input "true"
click at [401, 93] on p-checkbox at bounding box center [403, 96] width 10 height 8
checkbox input "false"
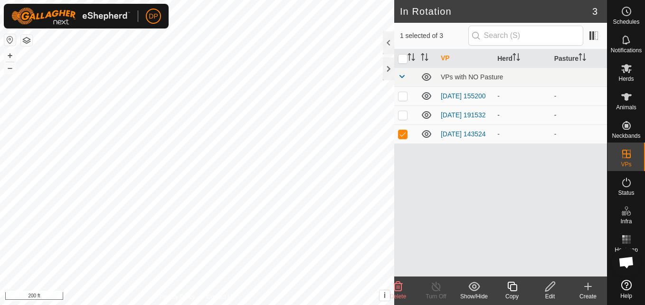
click at [400, 115] on p-checkbox at bounding box center [403, 115] width 10 height 8
checkbox input "false"
click at [405, 99] on p-checkbox at bounding box center [403, 96] width 10 height 8
click at [402, 95] on p-checkbox at bounding box center [403, 96] width 10 height 8
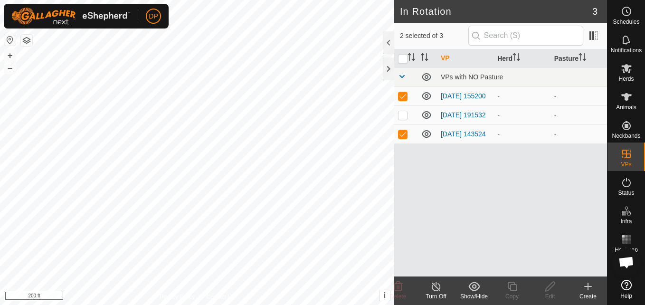
checkbox input "false"
click at [631, 97] on icon at bounding box center [626, 96] width 11 height 11
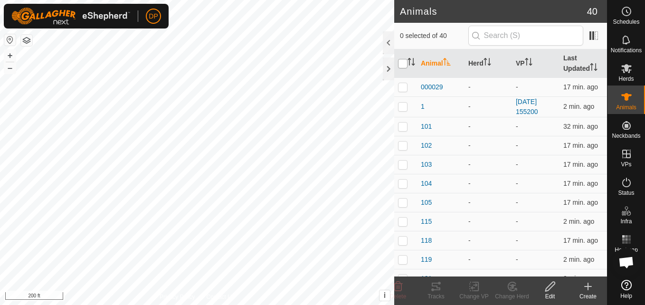
click at [402, 63] on input "checkbox" at bounding box center [403, 64] width 10 height 10
checkbox input "true"
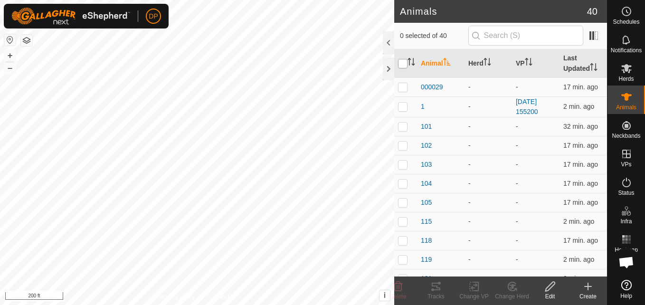
checkbox input "true"
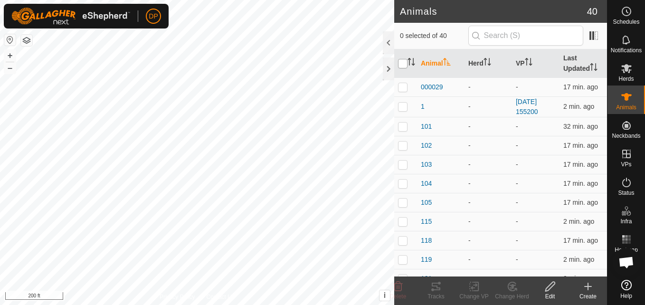
checkbox input "true"
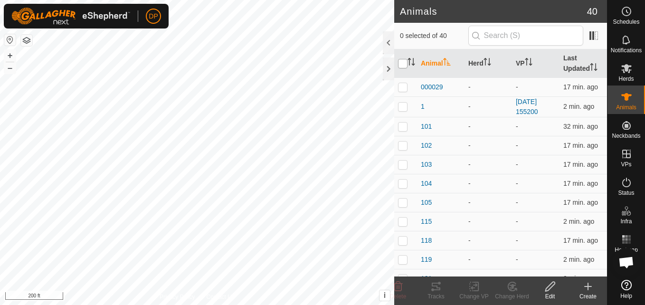
checkbox input "true"
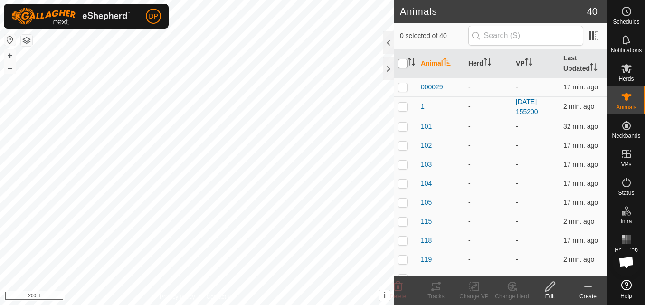
checkbox input "true"
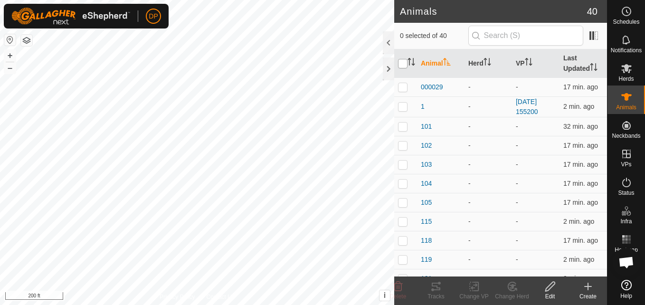
checkbox input "true"
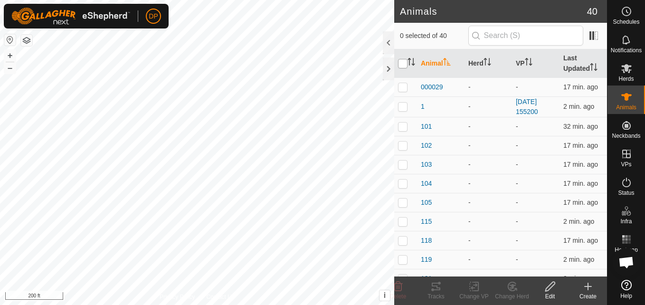
checkbox input "true"
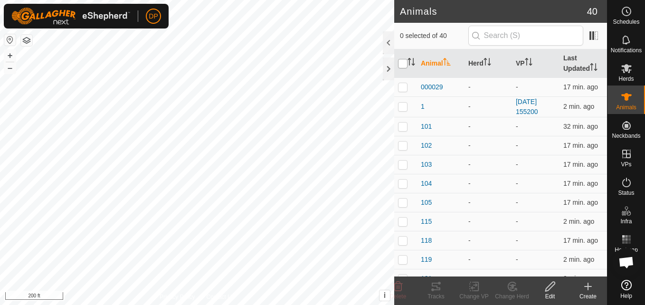
checkbox input "true"
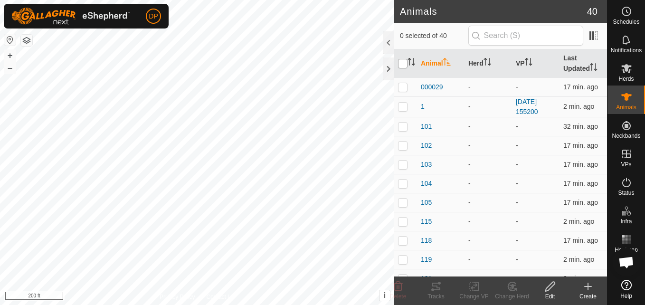
checkbox input "true"
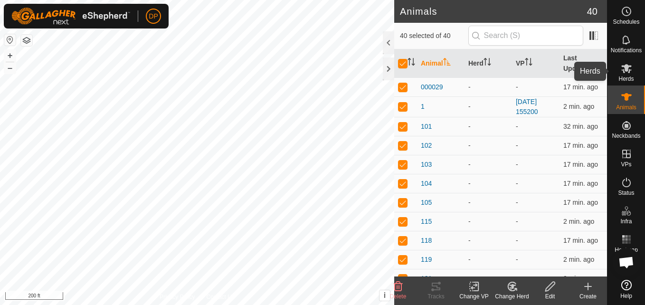
click at [622, 68] on icon at bounding box center [626, 68] width 11 height 11
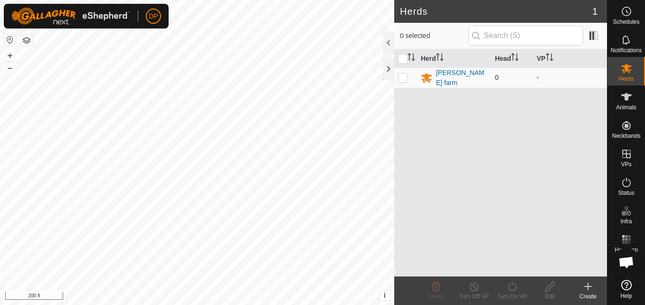
click at [402, 79] on p-checkbox at bounding box center [403, 78] width 10 height 8
checkbox input "true"
click at [386, 68] on div at bounding box center [388, 68] width 11 height 23
